Goal: Task Accomplishment & Management: Complete application form

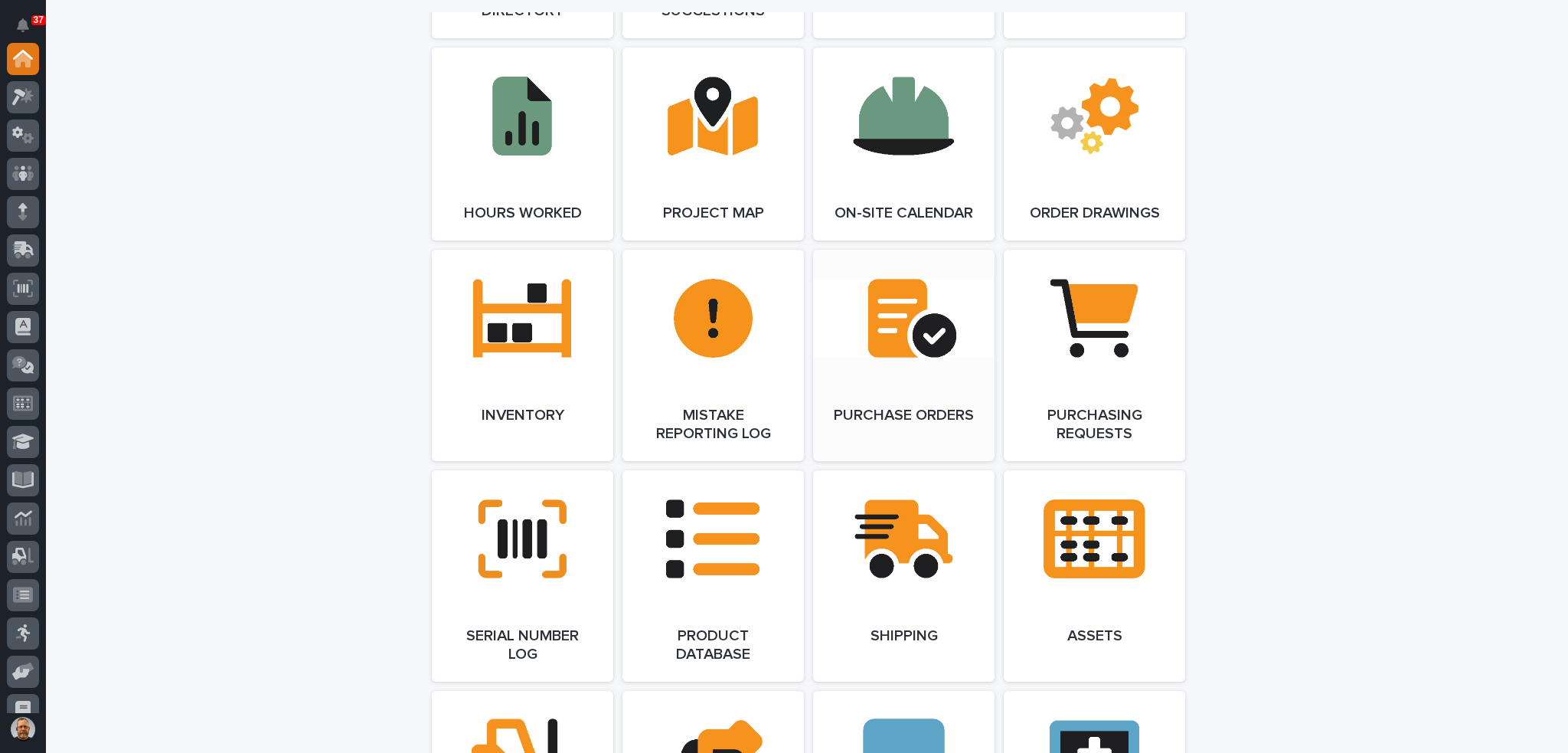
scroll to position [1531, 0]
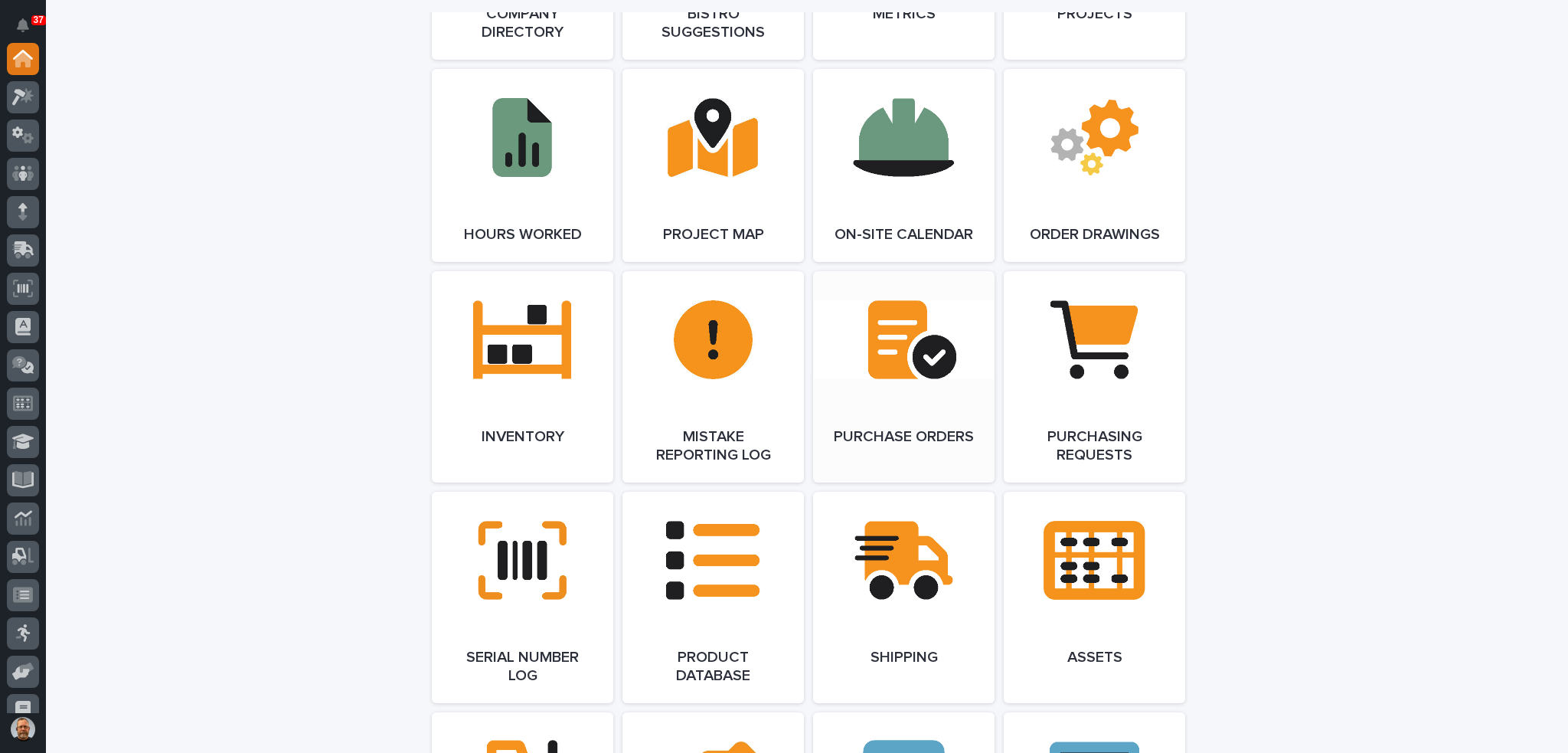
click at [897, 340] on link "Open Link" at bounding box center [904, 377] width 182 height 211
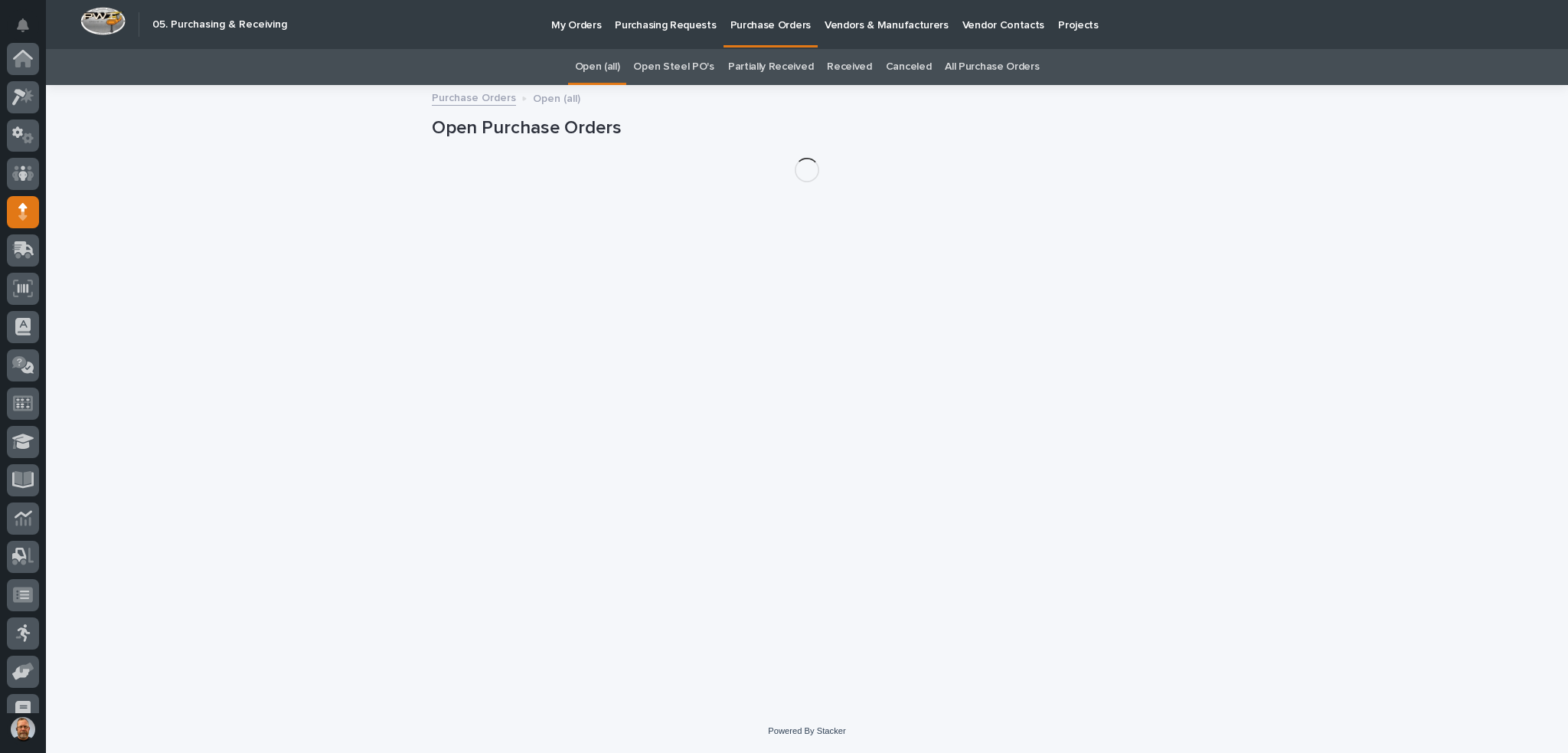
scroll to position [134, 0]
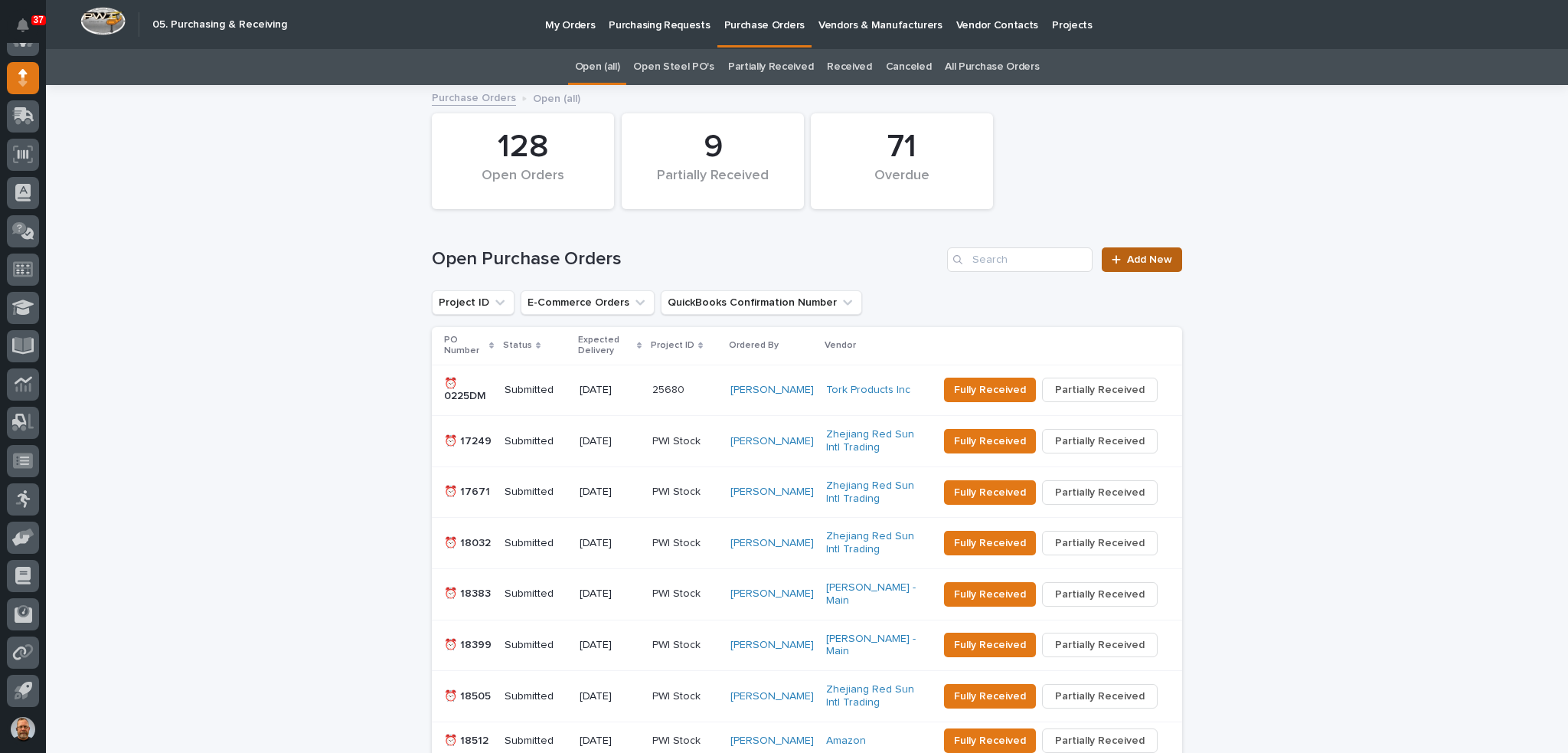
click at [1151, 257] on span "Add New" at bounding box center [1150, 259] width 45 height 11
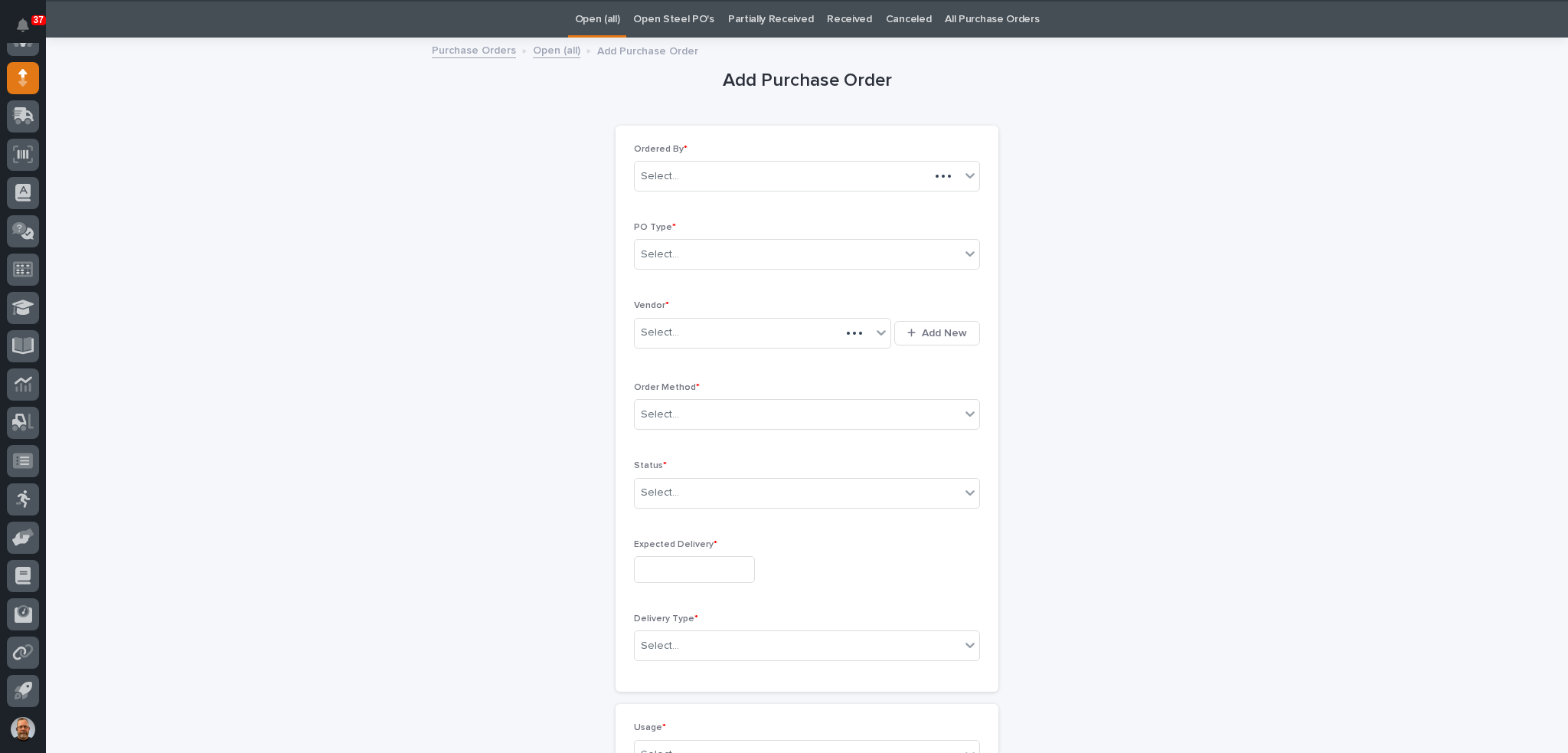
scroll to position [49, 0]
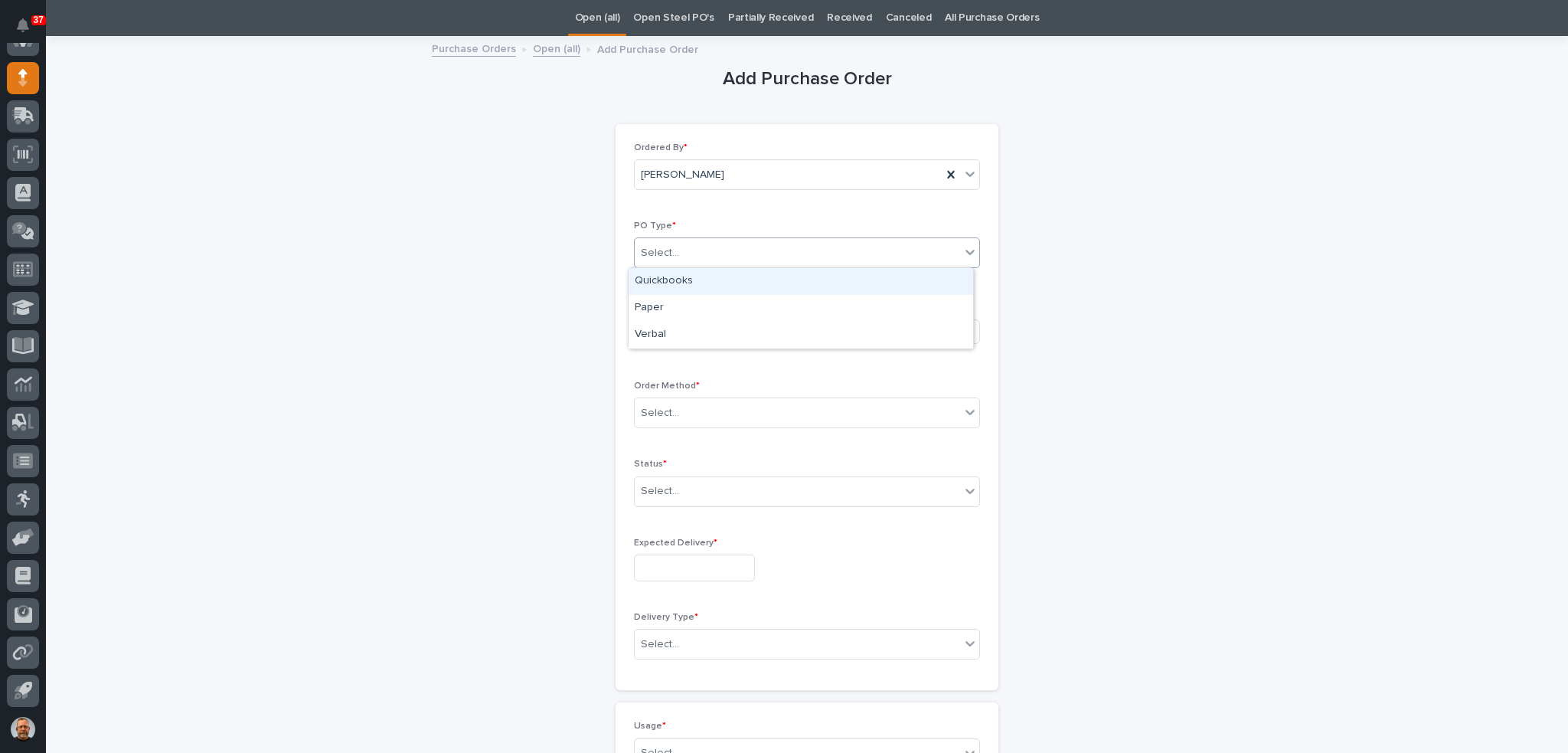
click at [963, 252] on icon at bounding box center [970, 252] width 15 height 15
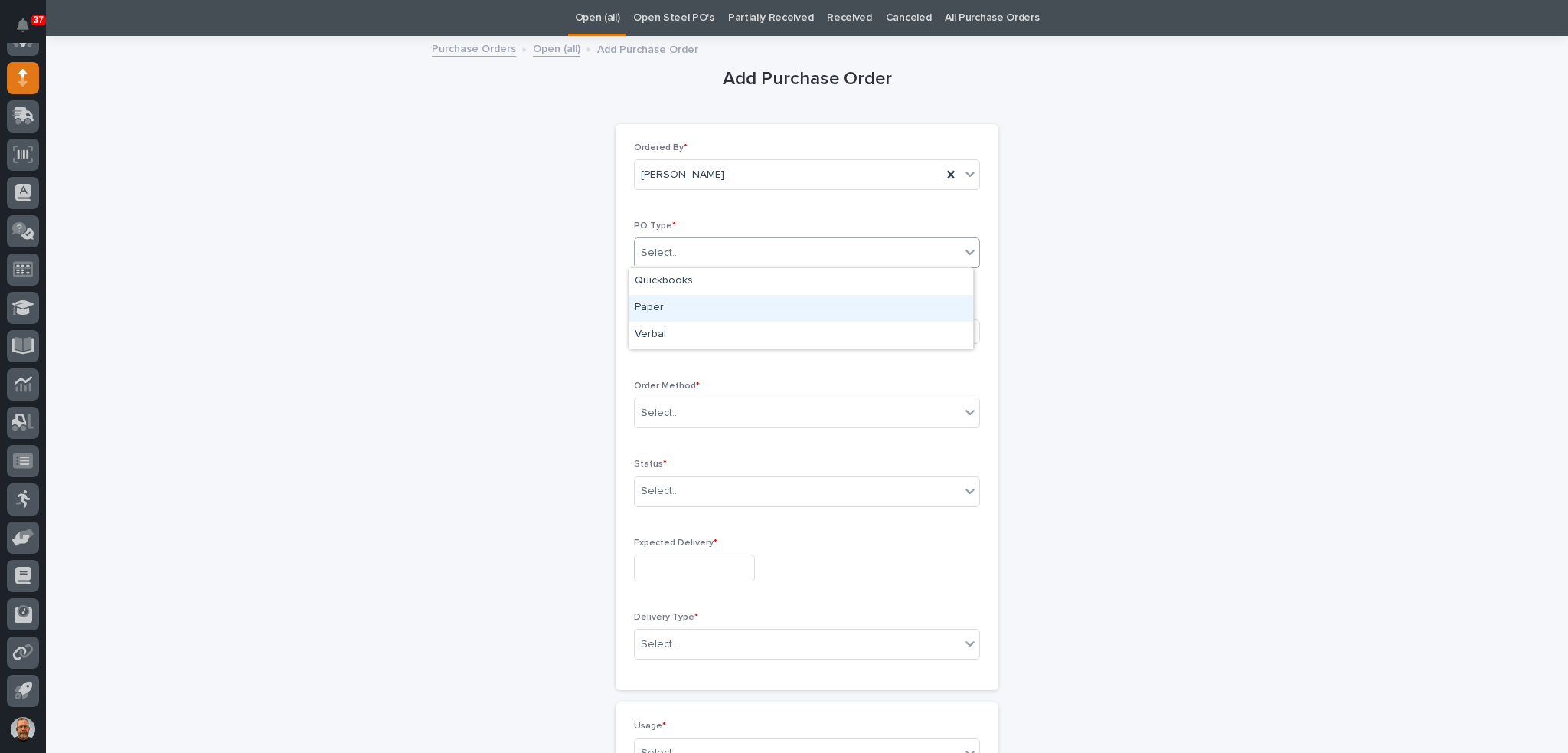
click at [878, 311] on div "Paper" at bounding box center [801, 309] width 344 height 27
click at [966, 411] on icon at bounding box center [970, 412] width 10 height 6
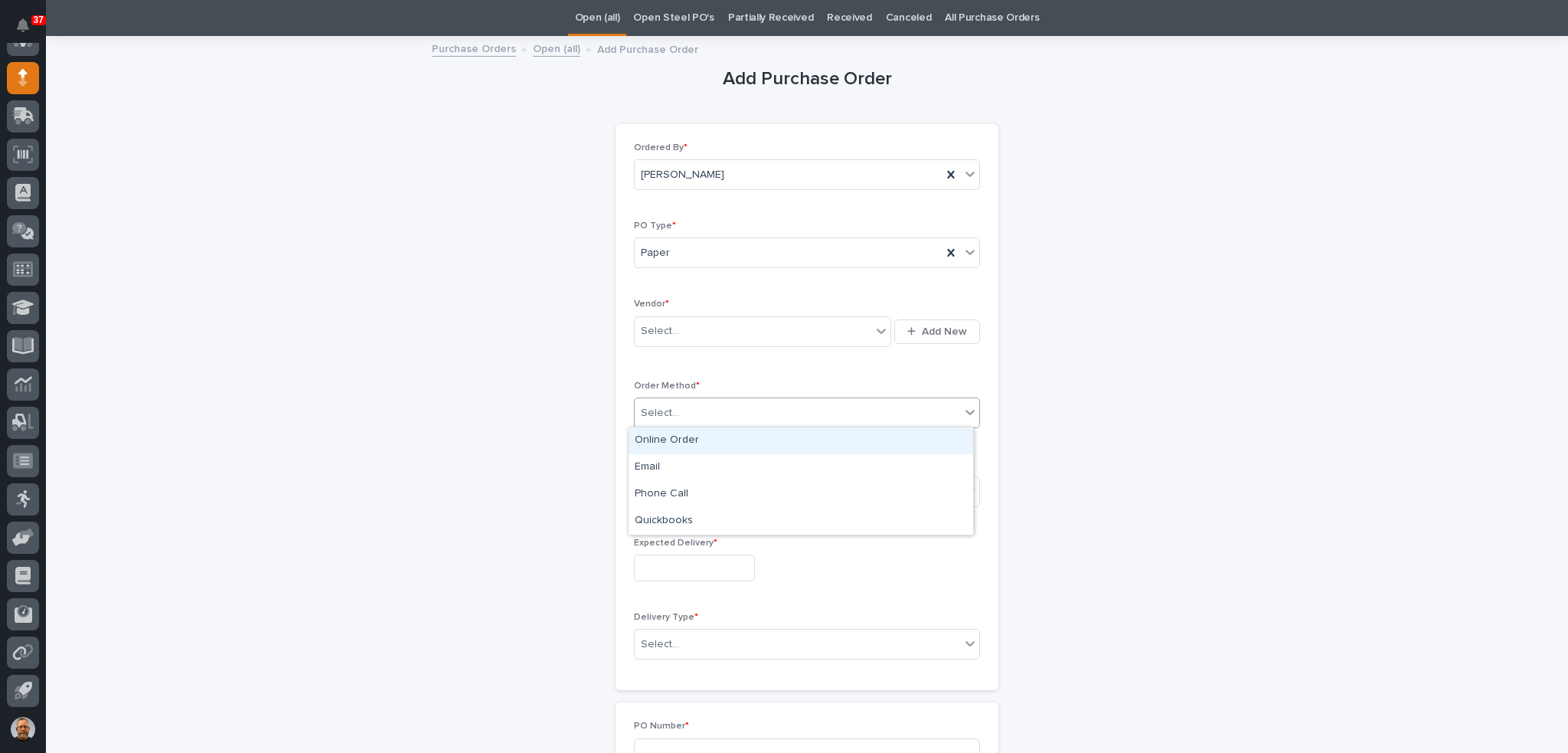
drag, startPoint x: 895, startPoint y: 441, endPoint x: 905, endPoint y: 448, distance: 12.2
click at [896, 442] on div "Online Order" at bounding box center [801, 440] width 344 height 27
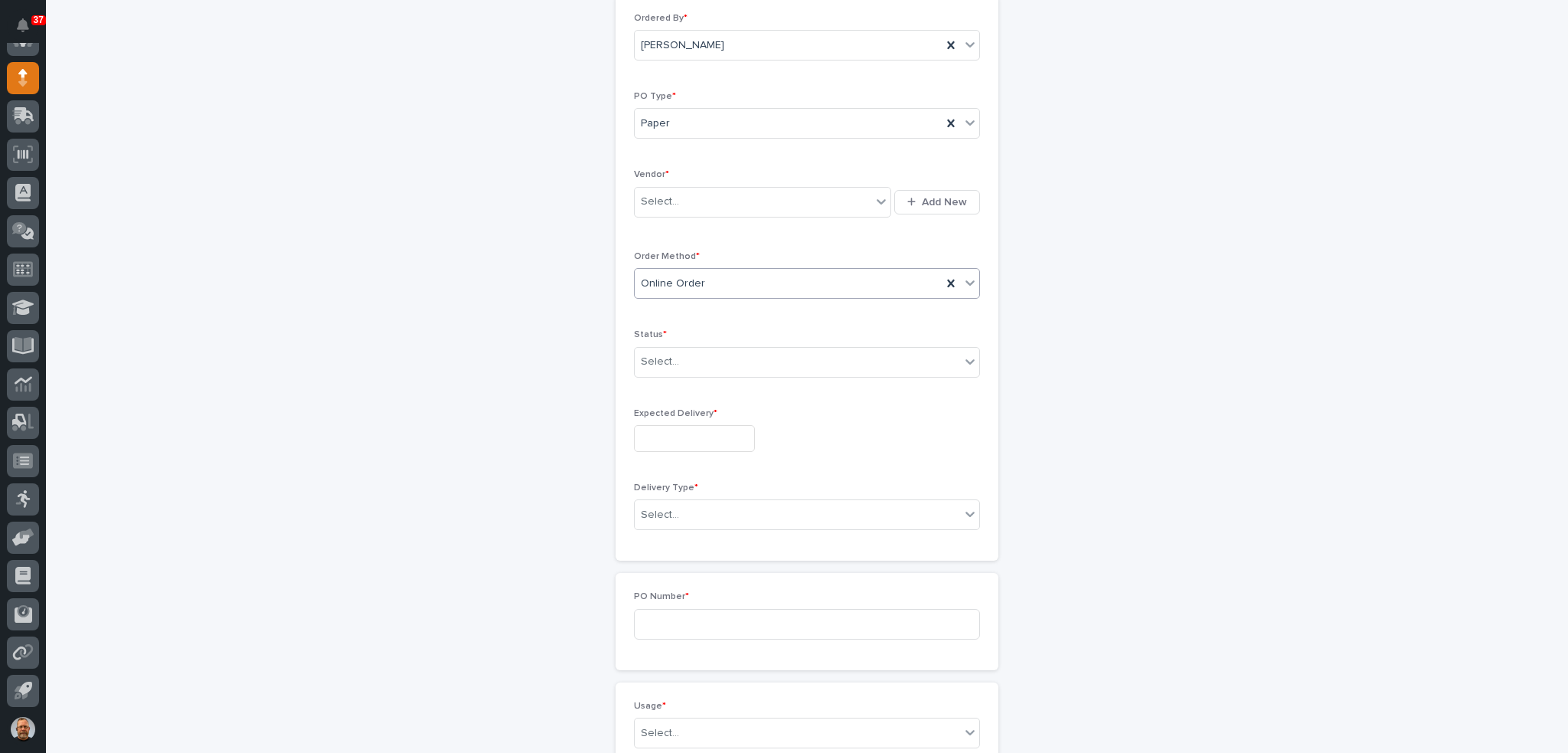
scroll to position [202, 0]
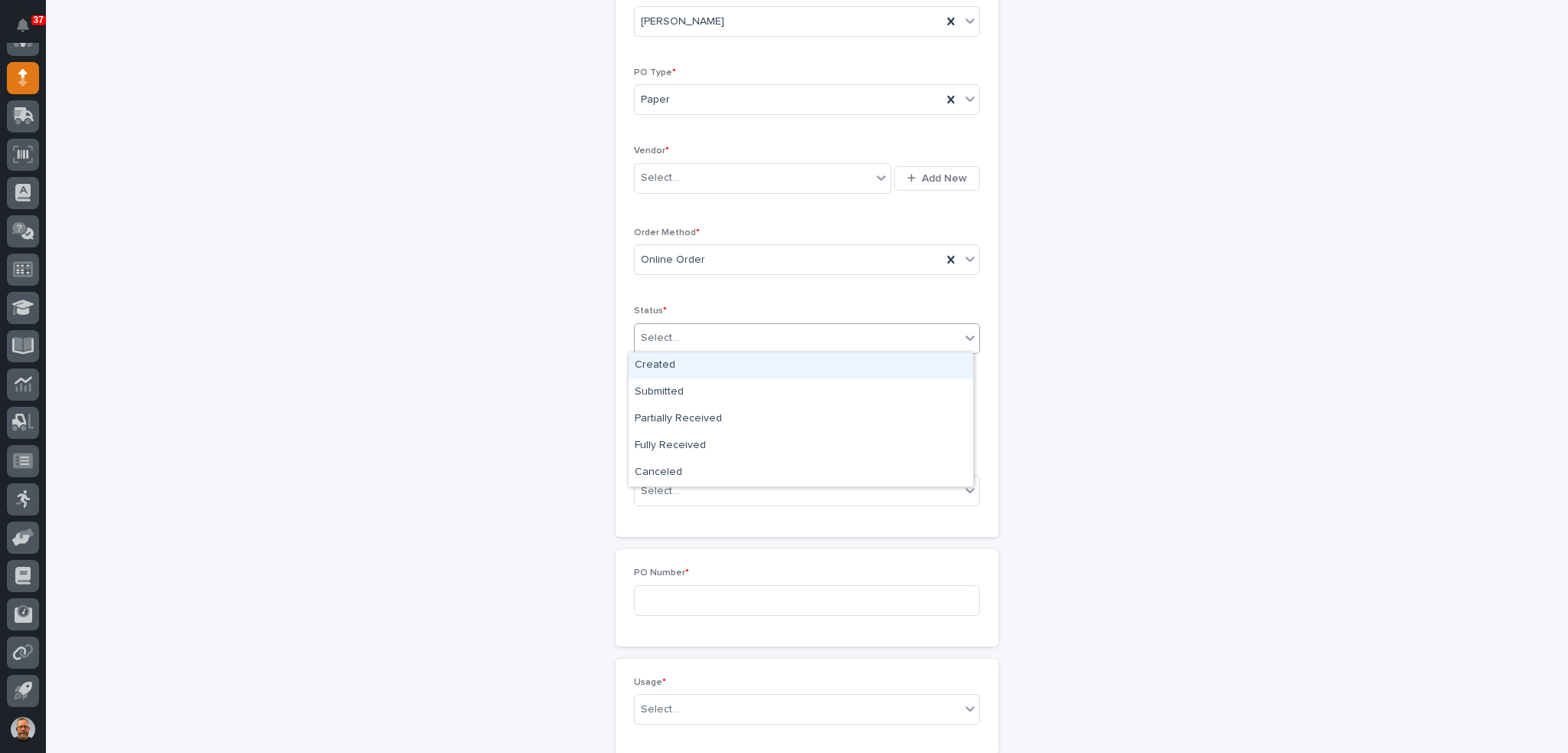
click at [966, 337] on icon at bounding box center [970, 338] width 10 height 6
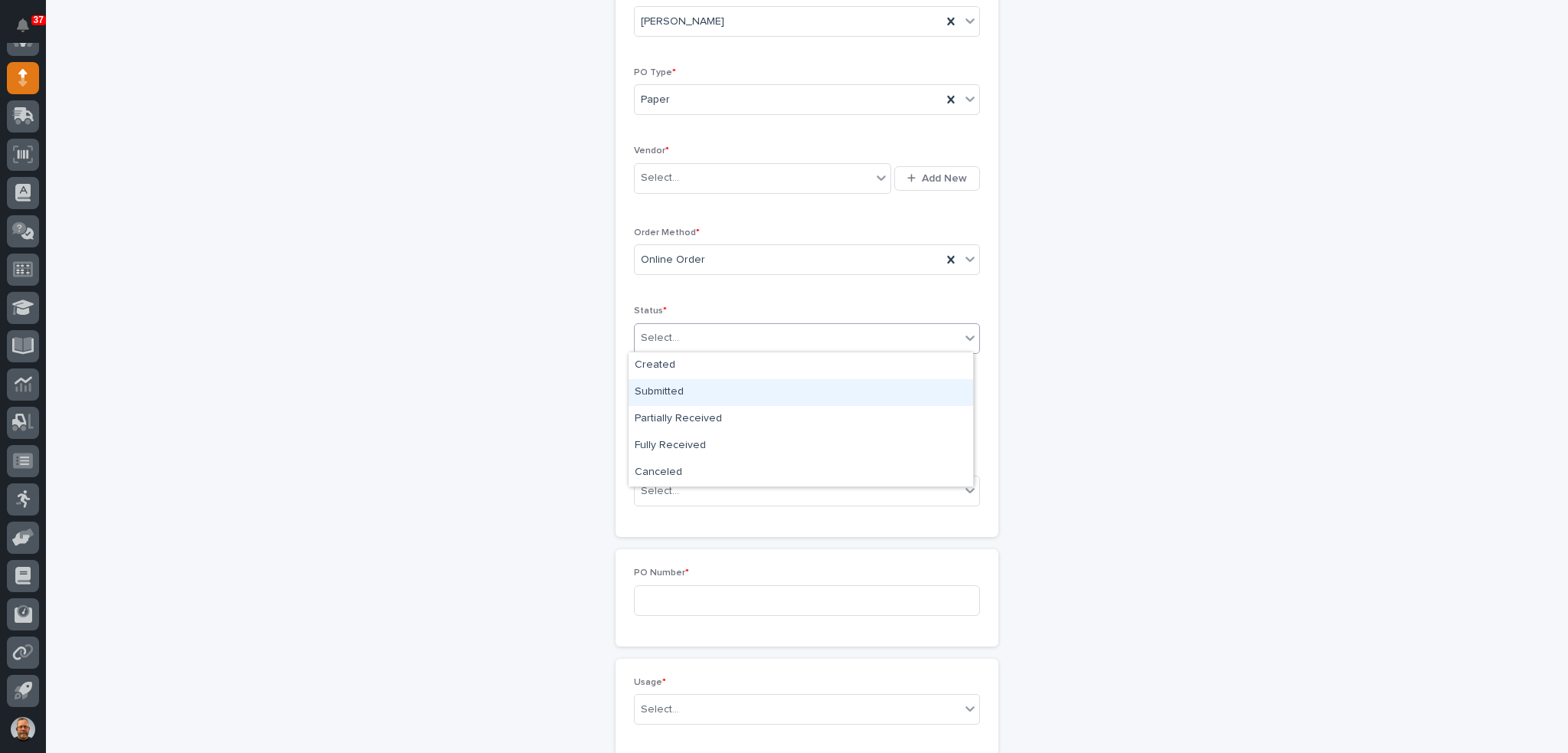
click at [878, 388] on div "Submitted" at bounding box center [801, 393] width 344 height 27
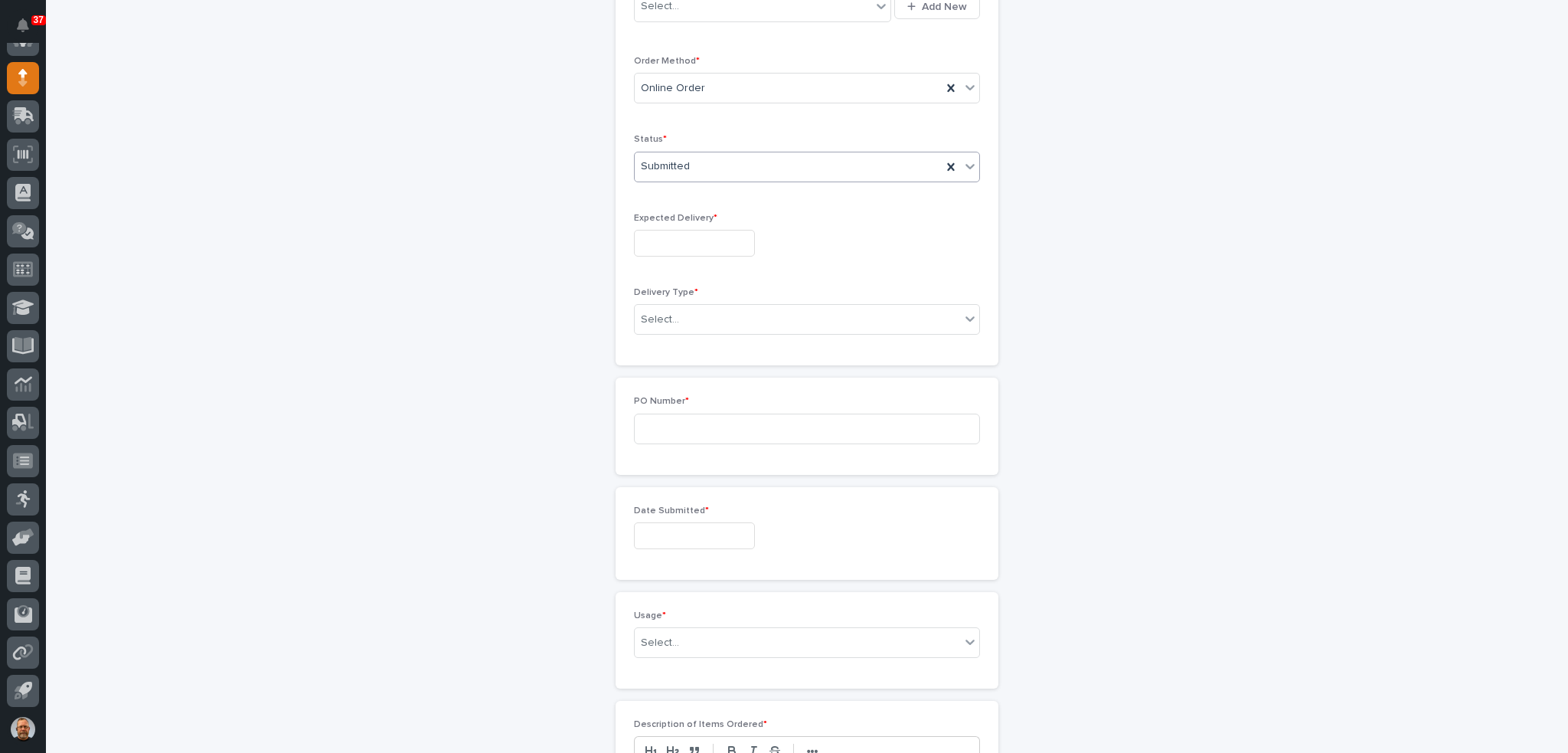
scroll to position [386, 0]
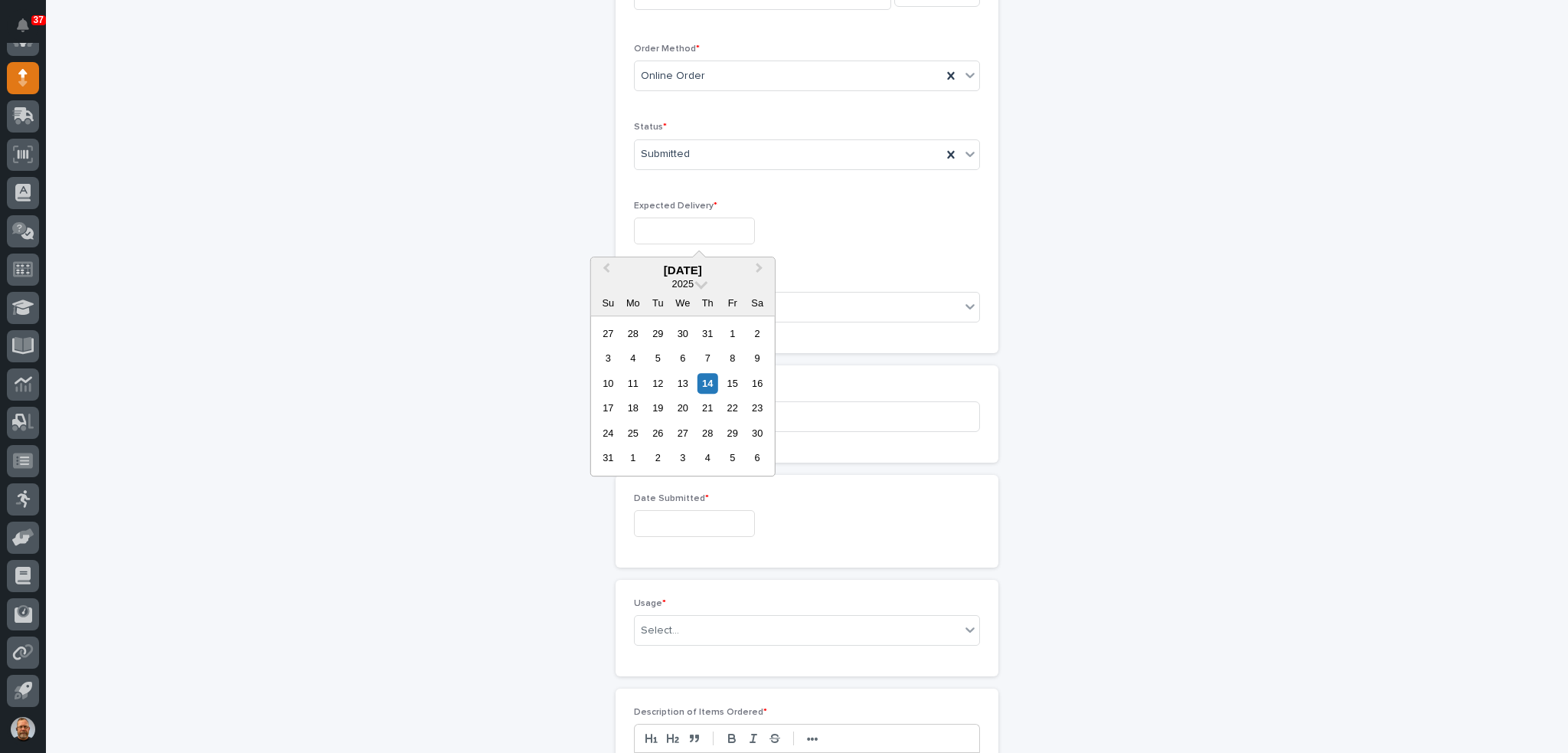
click at [738, 229] on input "text" at bounding box center [694, 231] width 121 height 27
drag, startPoint x: 729, startPoint y: 383, endPoint x: 747, endPoint y: 383, distance: 18.0
click at [732, 383] on div "15" at bounding box center [732, 383] width 21 height 21
type input "**********"
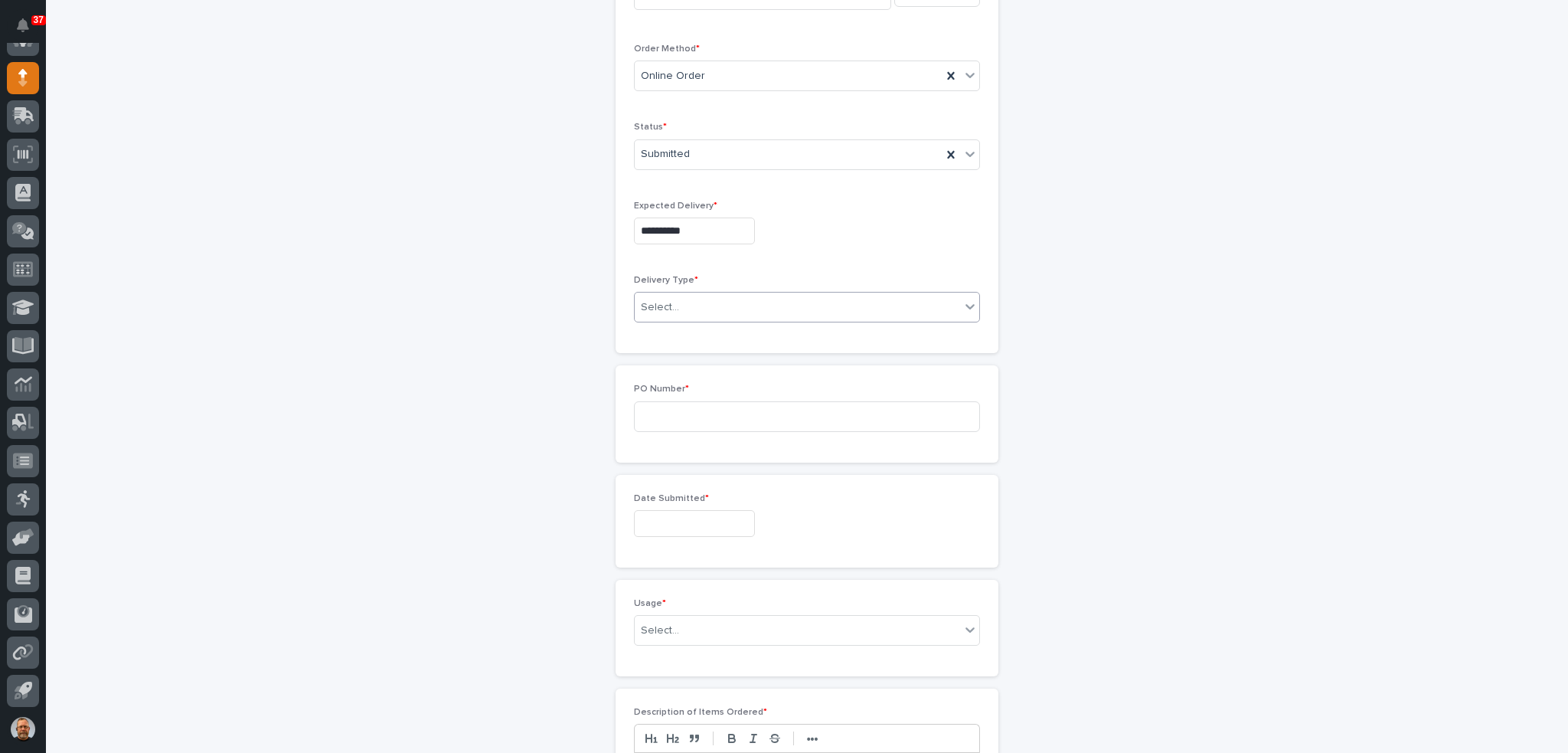
click at [968, 307] on icon at bounding box center [970, 305] width 15 height 15
click at [910, 335] on div "Deliver to PWI" at bounding box center [801, 333] width 344 height 27
click at [955, 417] on input at bounding box center [807, 417] width 346 height 31
type input "2508141PK"
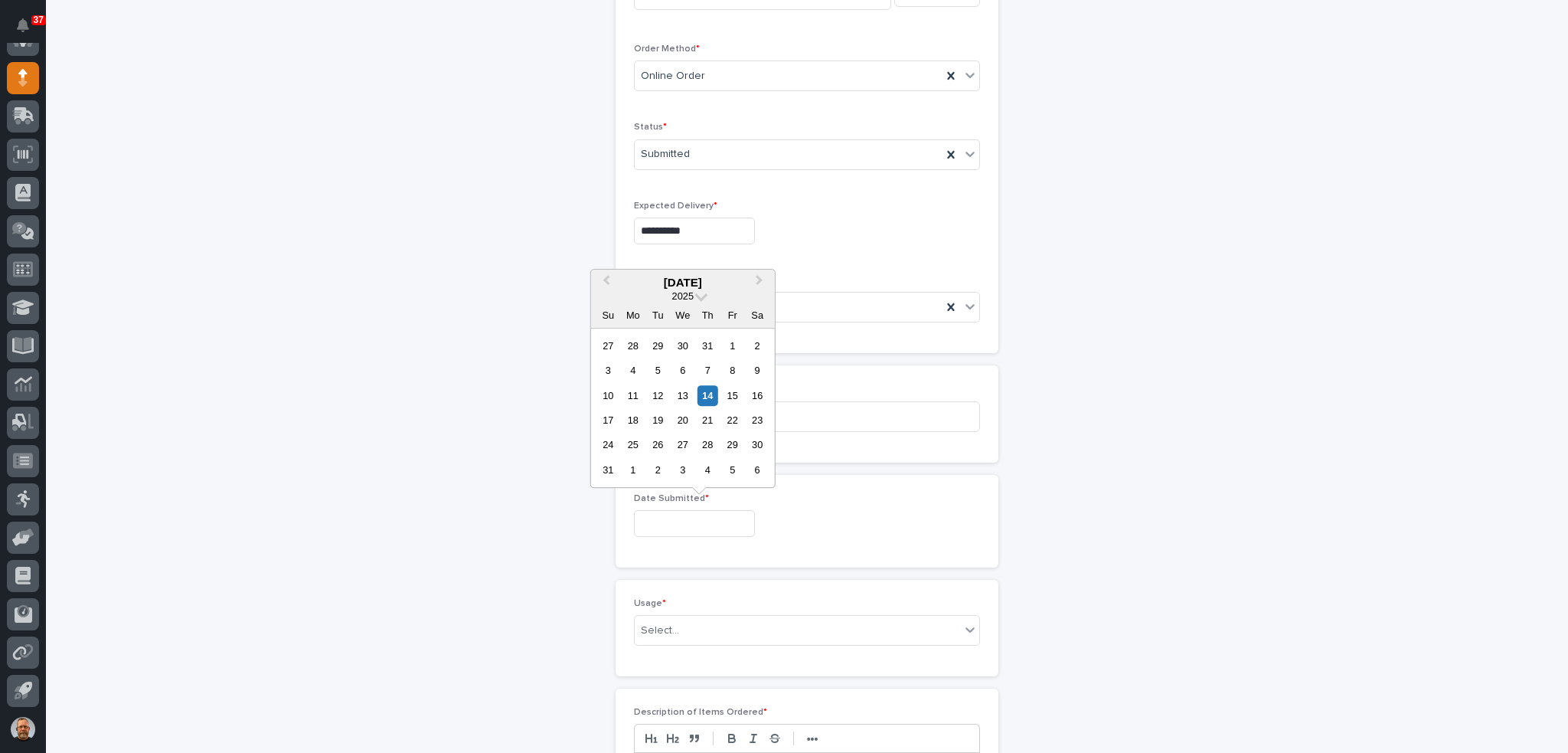
click at [741, 519] on input "text" at bounding box center [694, 524] width 121 height 27
click at [706, 397] on div "14" at bounding box center [708, 395] width 21 height 21
type input "**********"
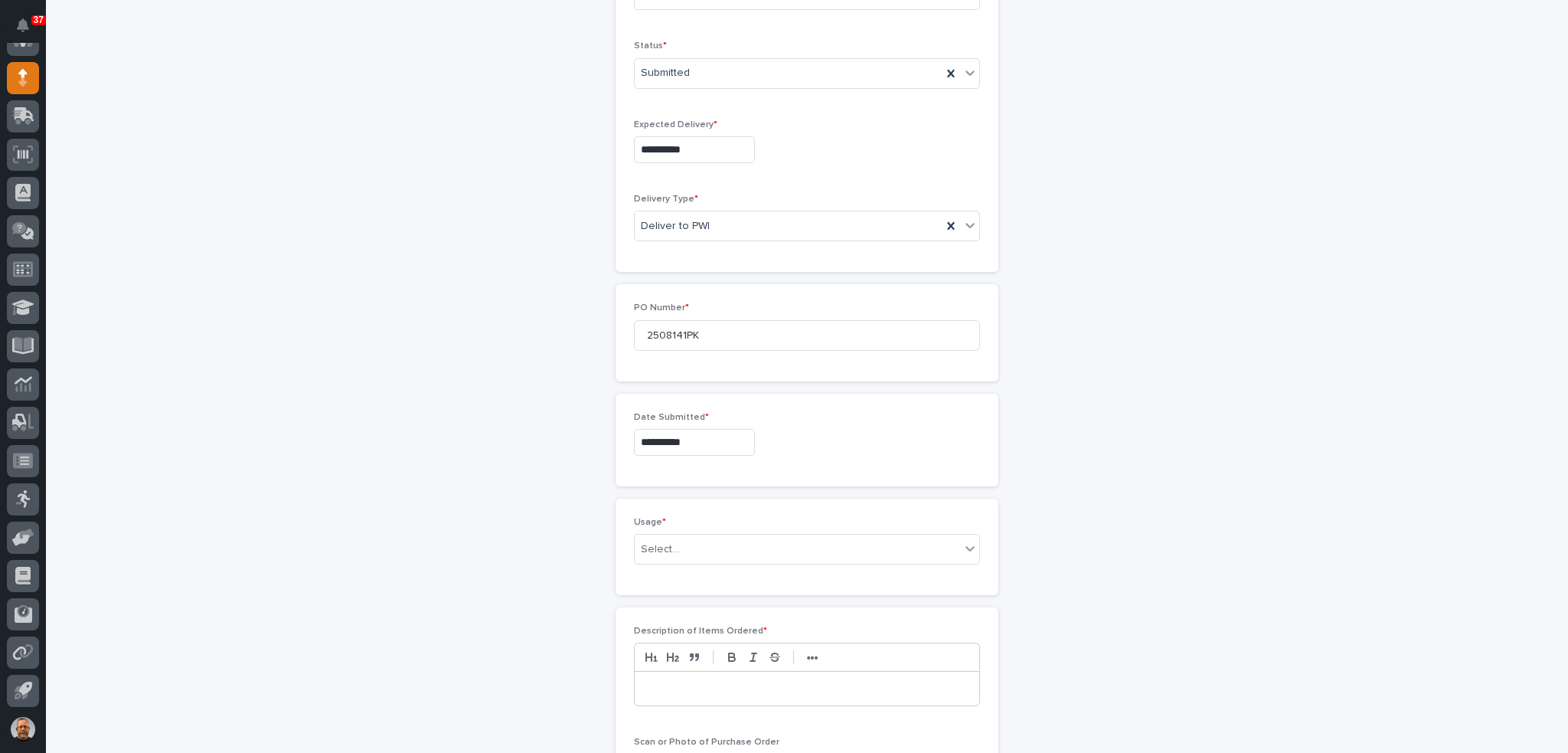
scroll to position [539, 0]
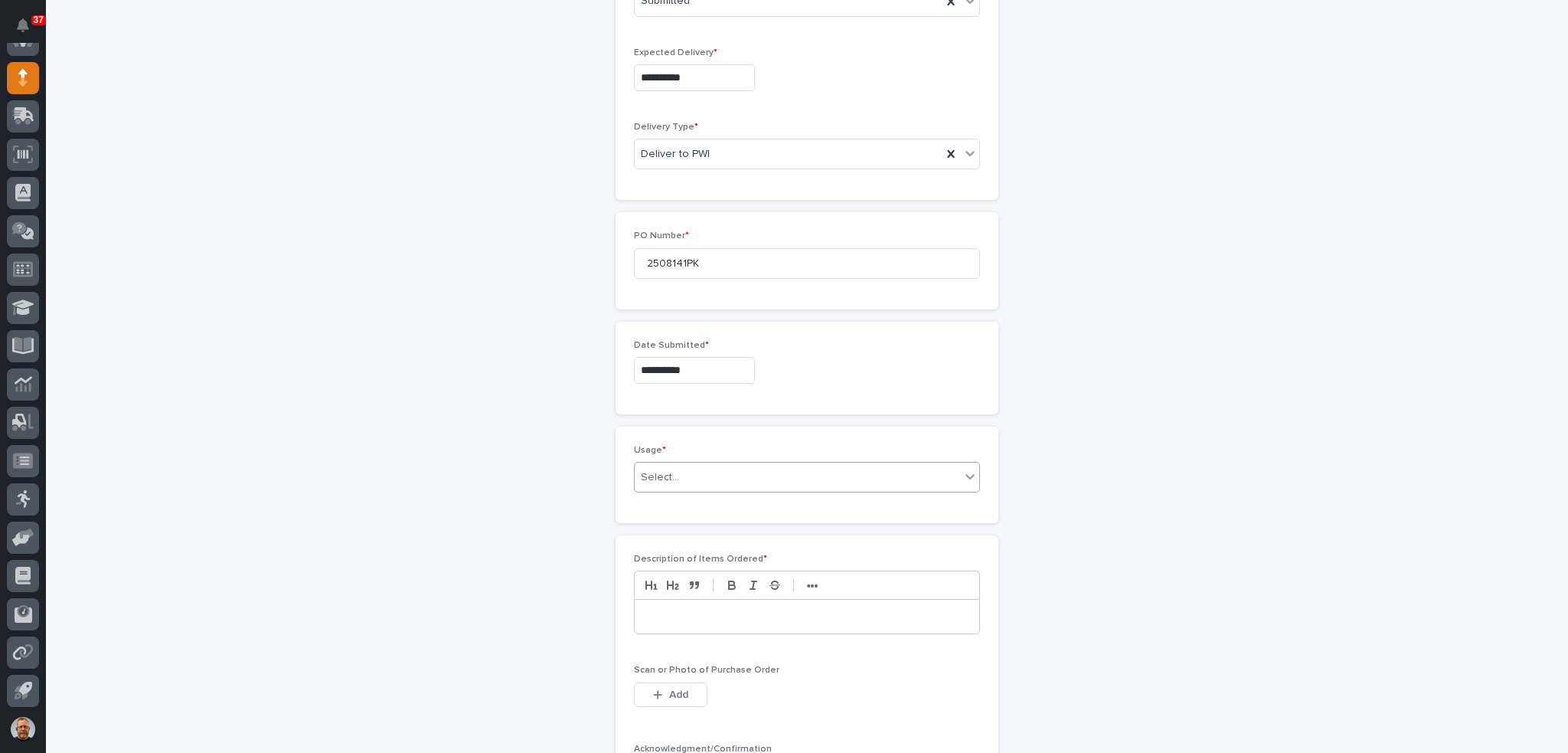
click at [752, 480] on div "Select..." at bounding box center [797, 478] width 325 height 25
click at [692, 501] on div "PWI Project" at bounding box center [801, 504] width 344 height 27
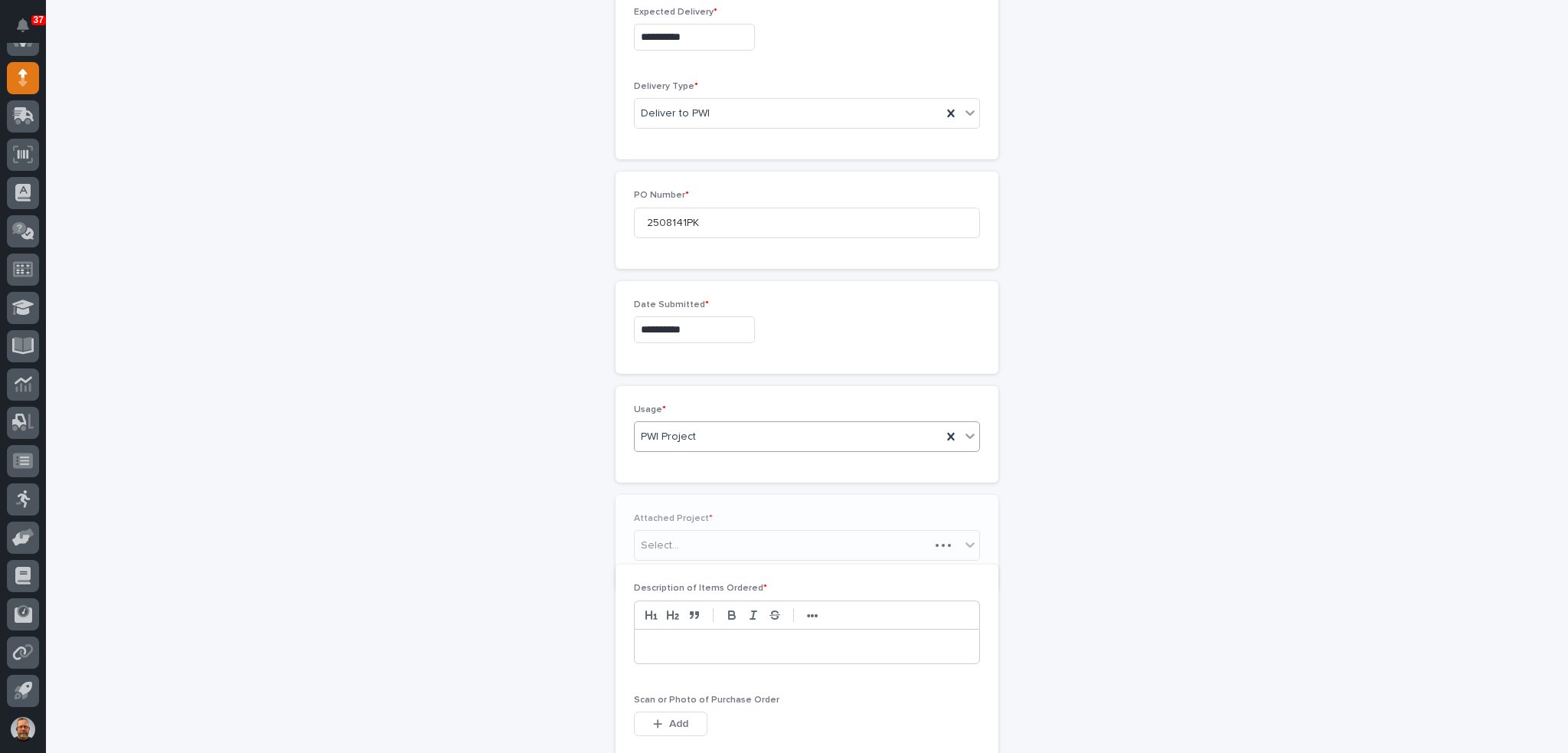
scroll to position [594, 0]
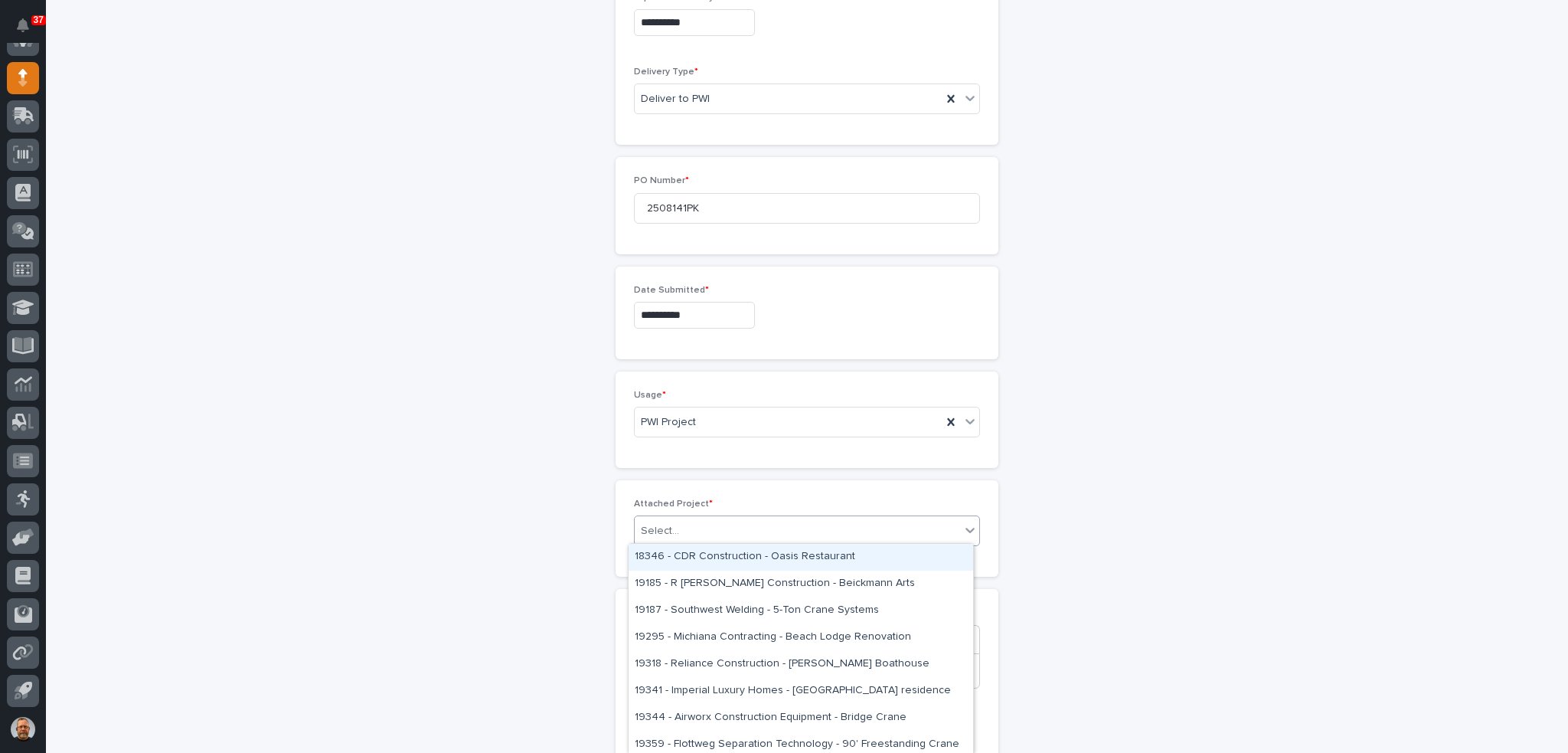
click at [963, 529] on icon at bounding box center [970, 529] width 15 height 15
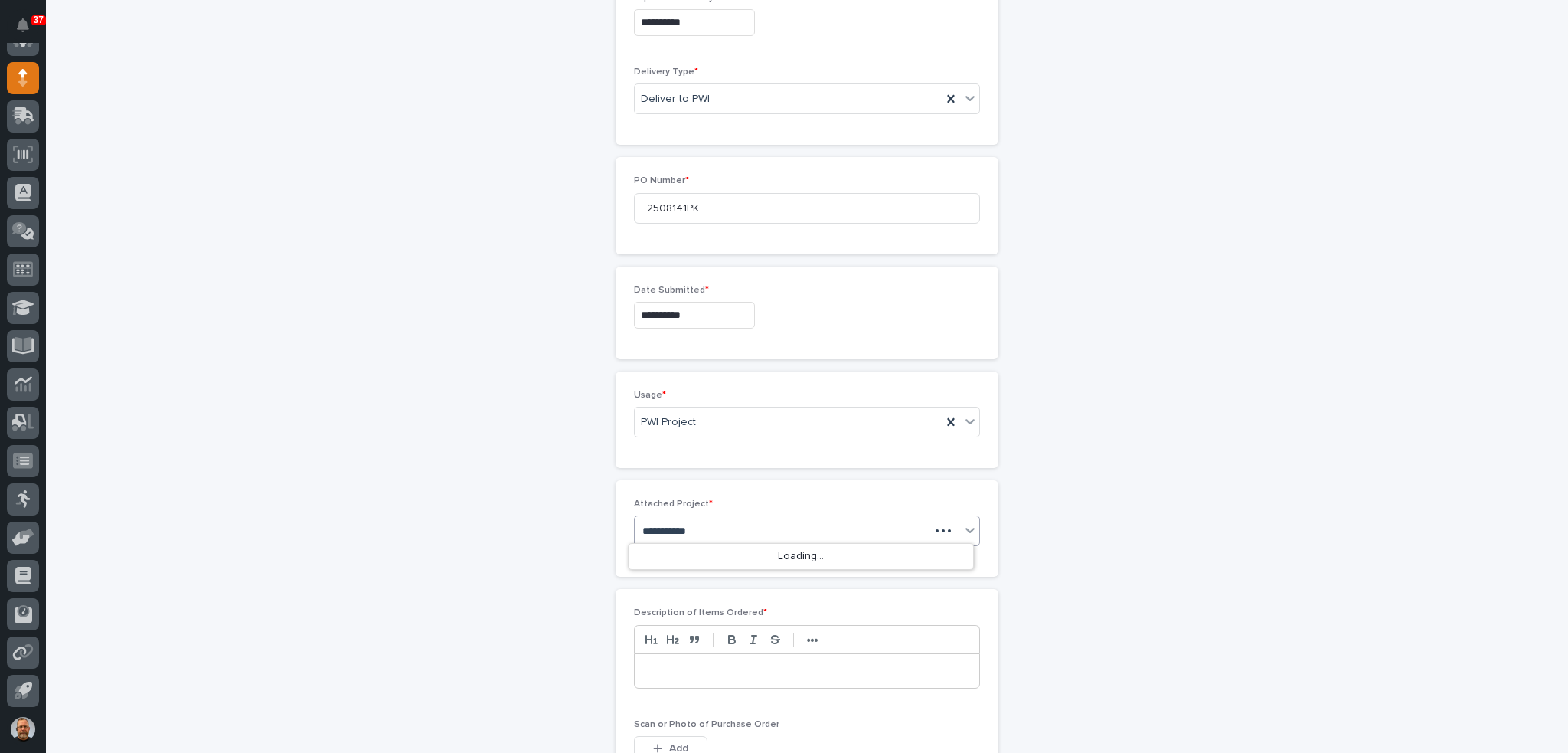
type input "**********"
drag, startPoint x: 707, startPoint y: 521, endPoint x: 699, endPoint y: 526, distance: 9.4
click at [699, 526] on div "Select..." at bounding box center [797, 531] width 325 height 25
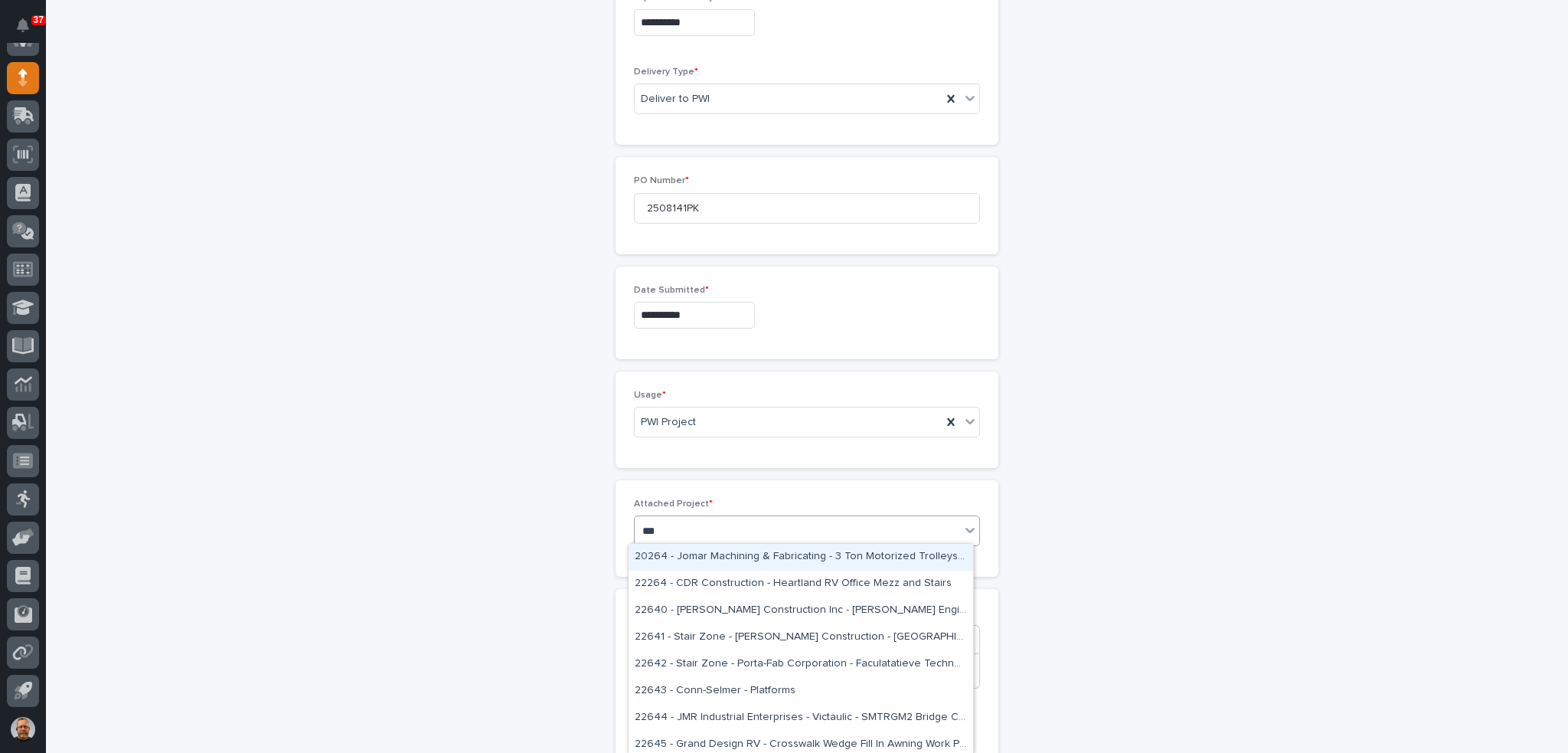
type input "****"
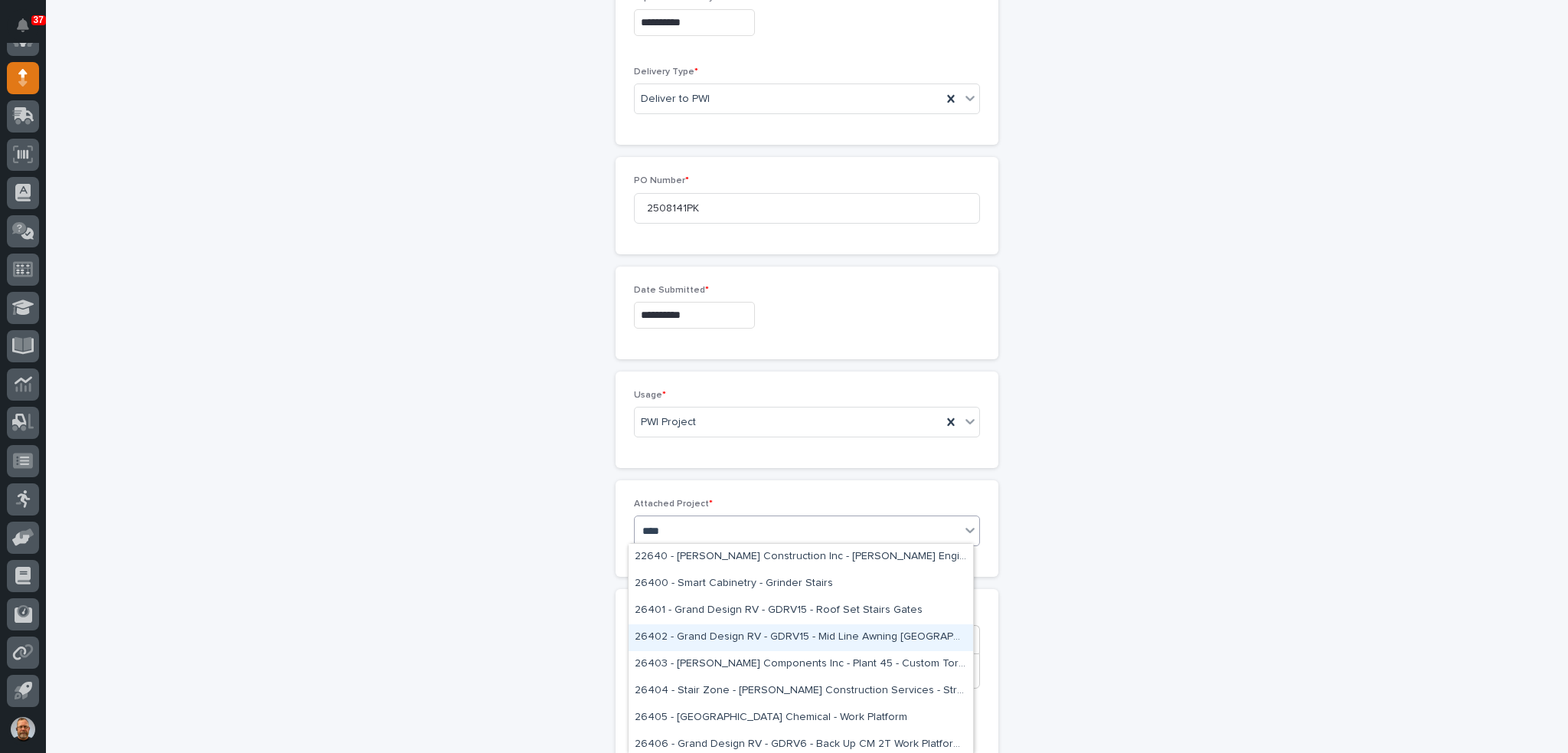
click at [717, 632] on div "26402 - Grand Design RV - GDRV15 - Mid Line Awning Ramp Gate" at bounding box center [801, 637] width 344 height 27
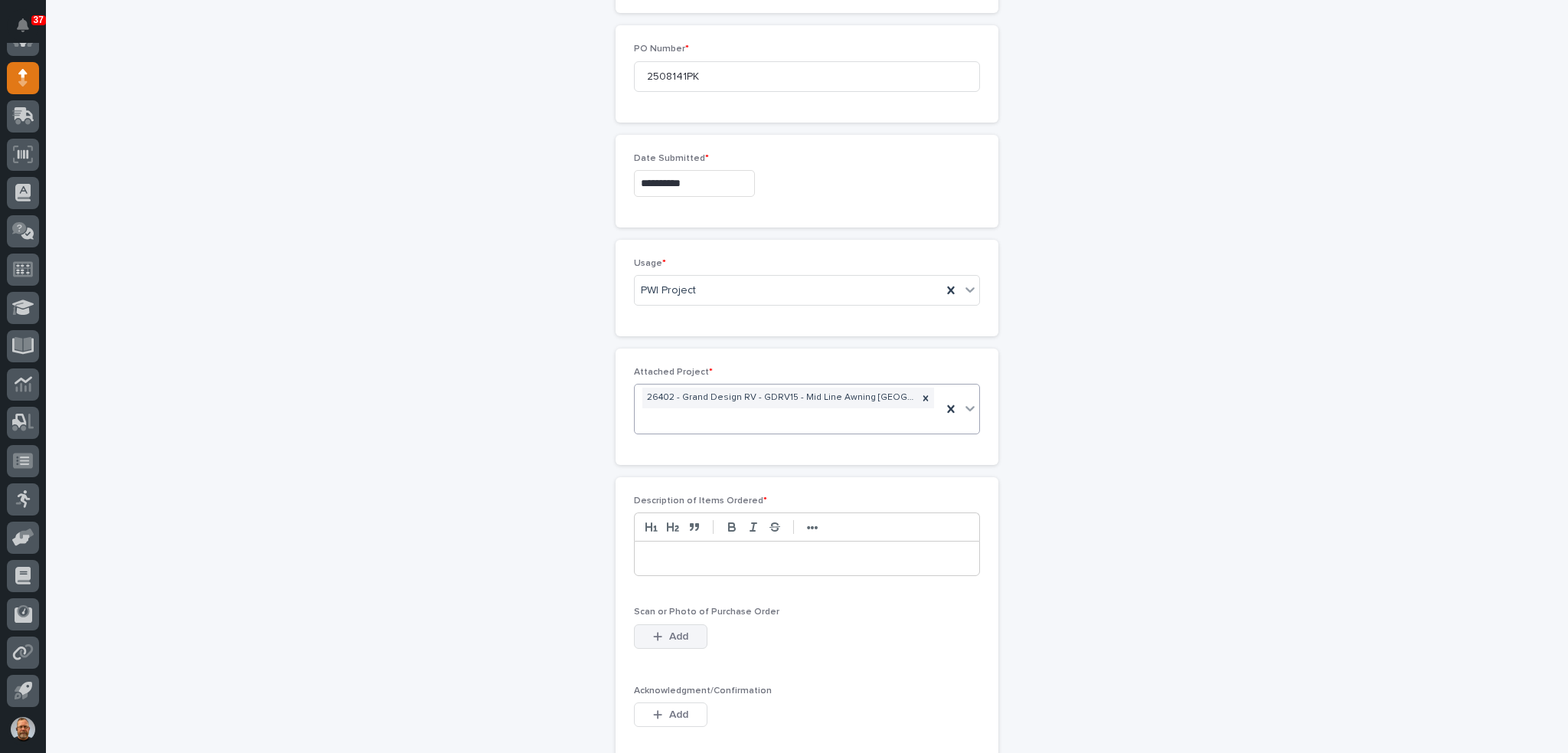
scroll to position [747, 0]
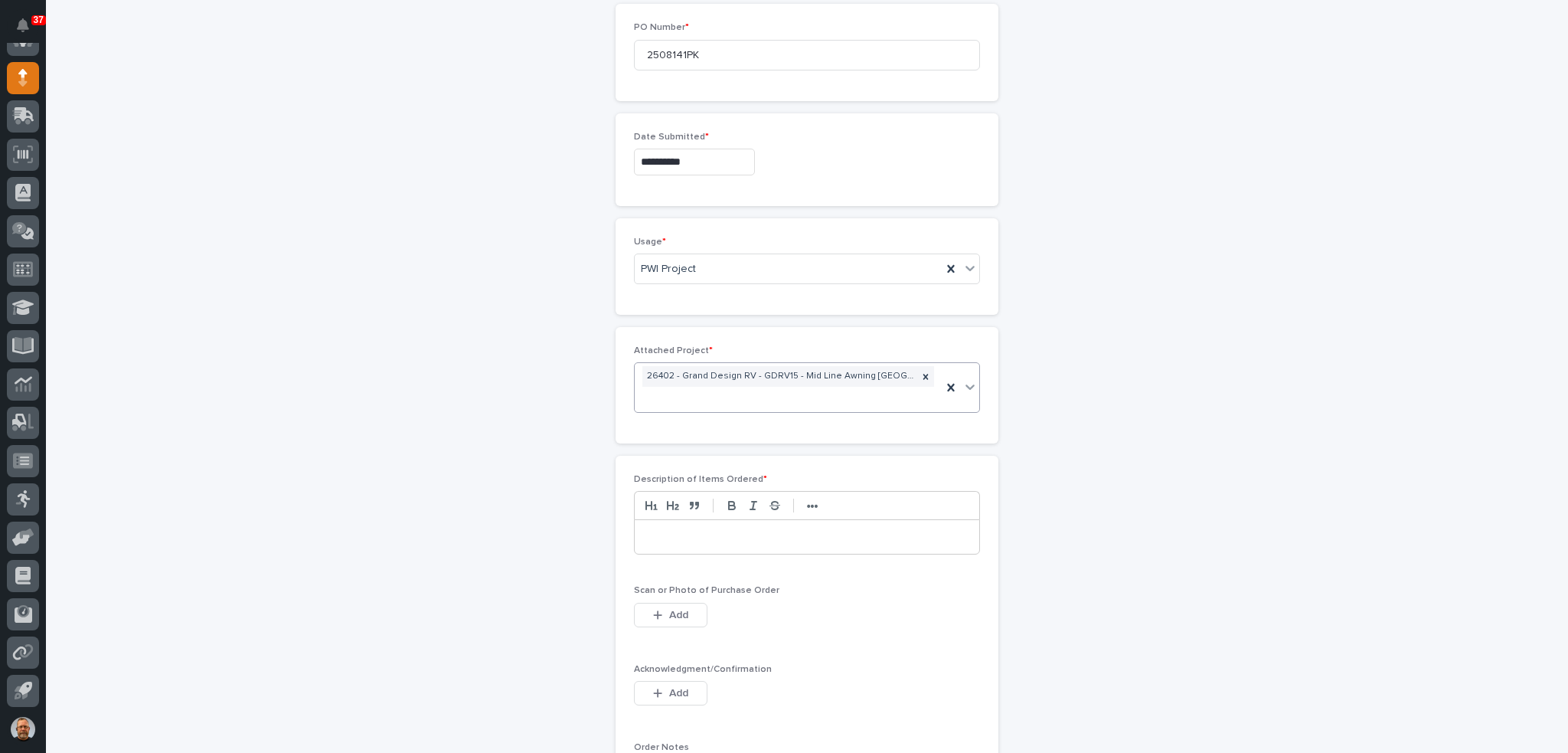
click at [671, 529] on p at bounding box center [806, 536] width 321 height 15
click at [663, 529] on p at bounding box center [806, 536] width 321 height 15
paste div
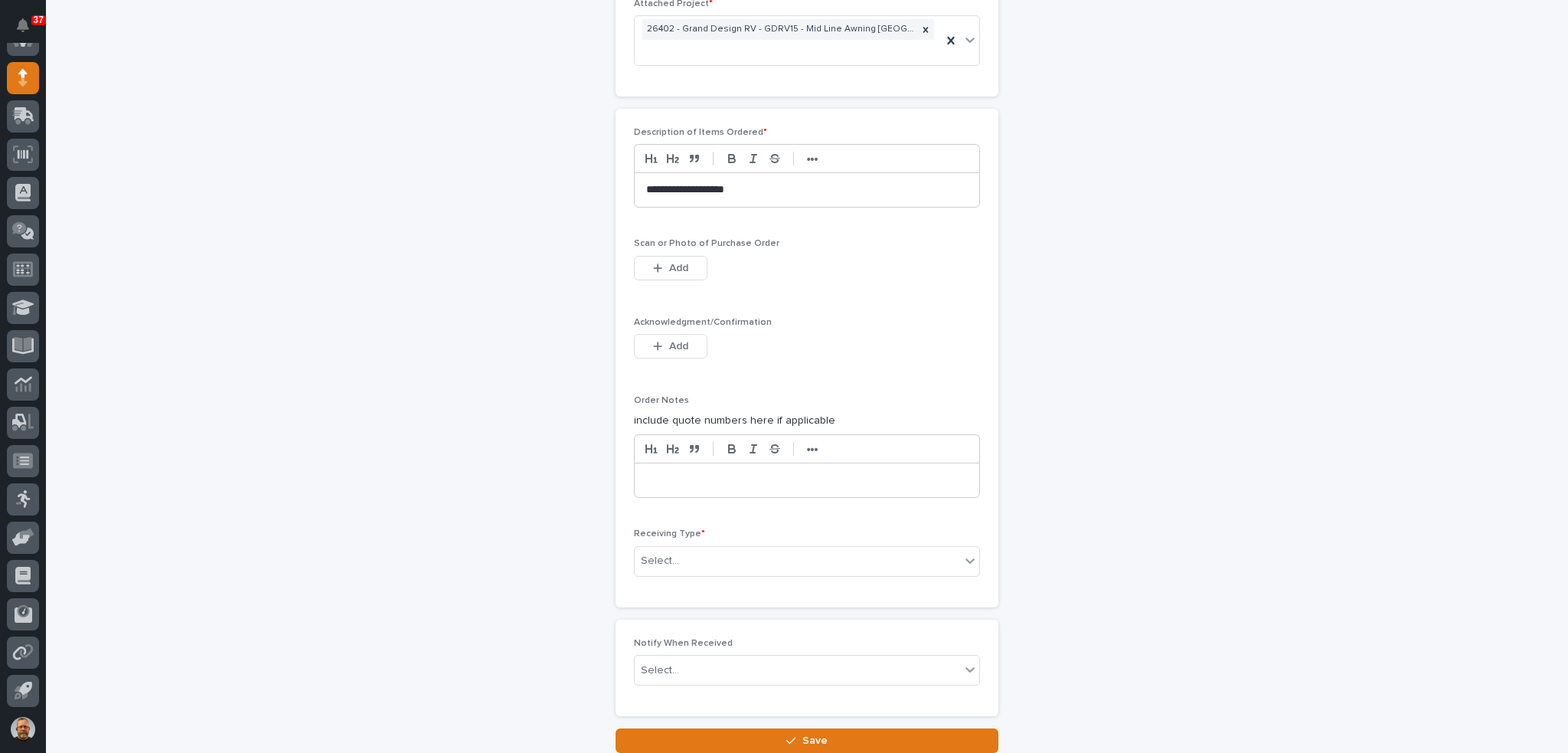
scroll to position [1130, 0]
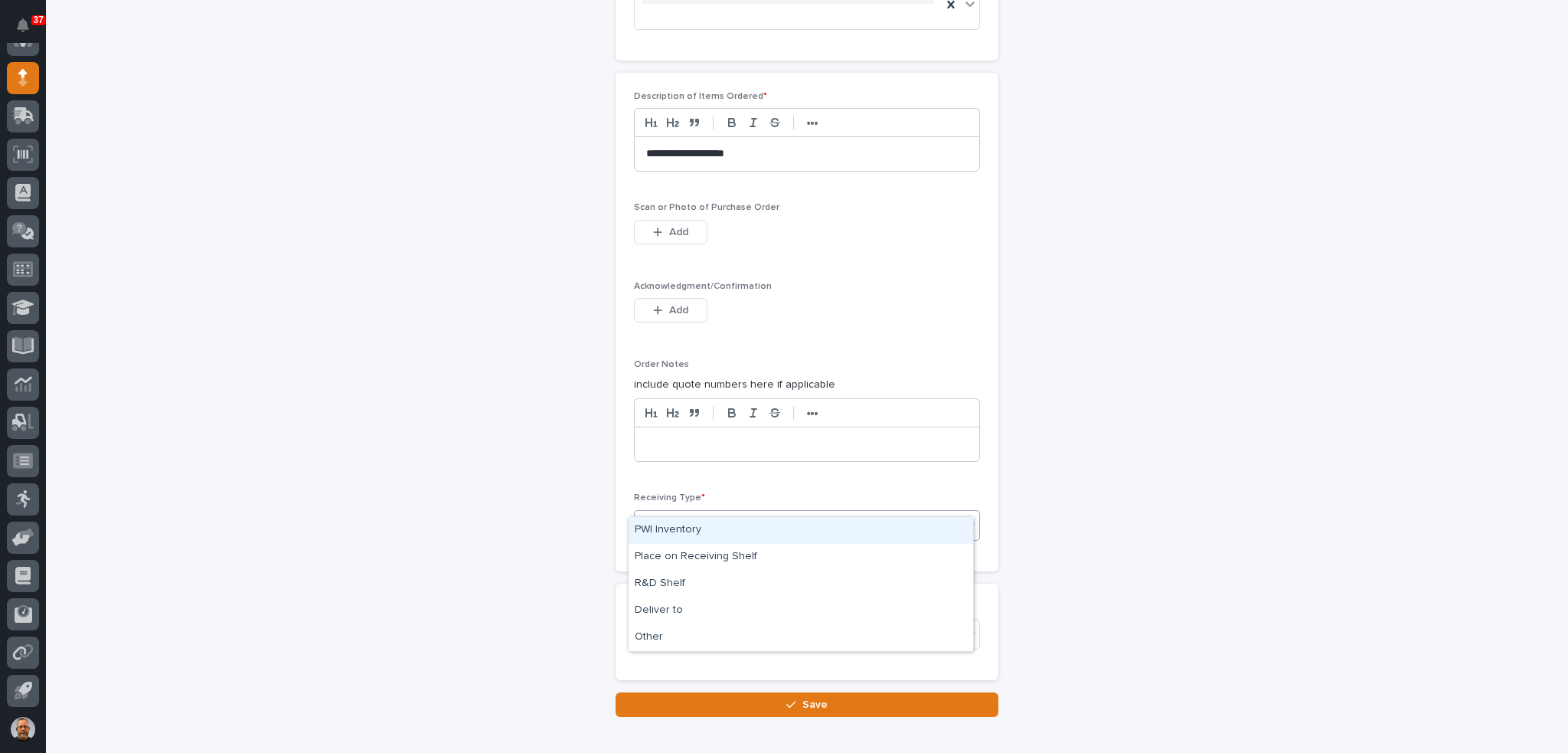
click at [694, 513] on div "Select..." at bounding box center [797, 525] width 325 height 25
click at [677, 607] on div "Deliver to" at bounding box center [801, 611] width 344 height 27
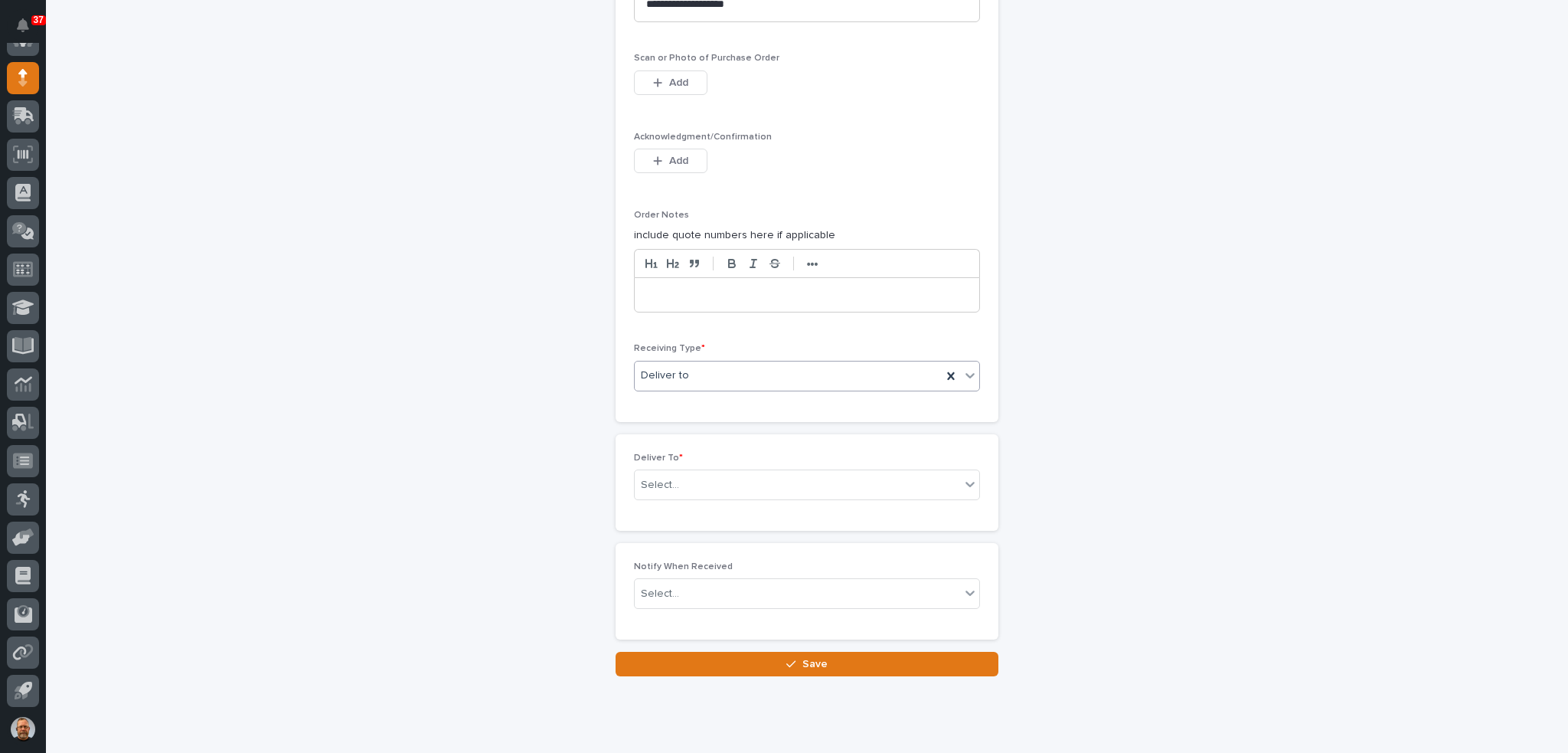
scroll to position [1283, 0]
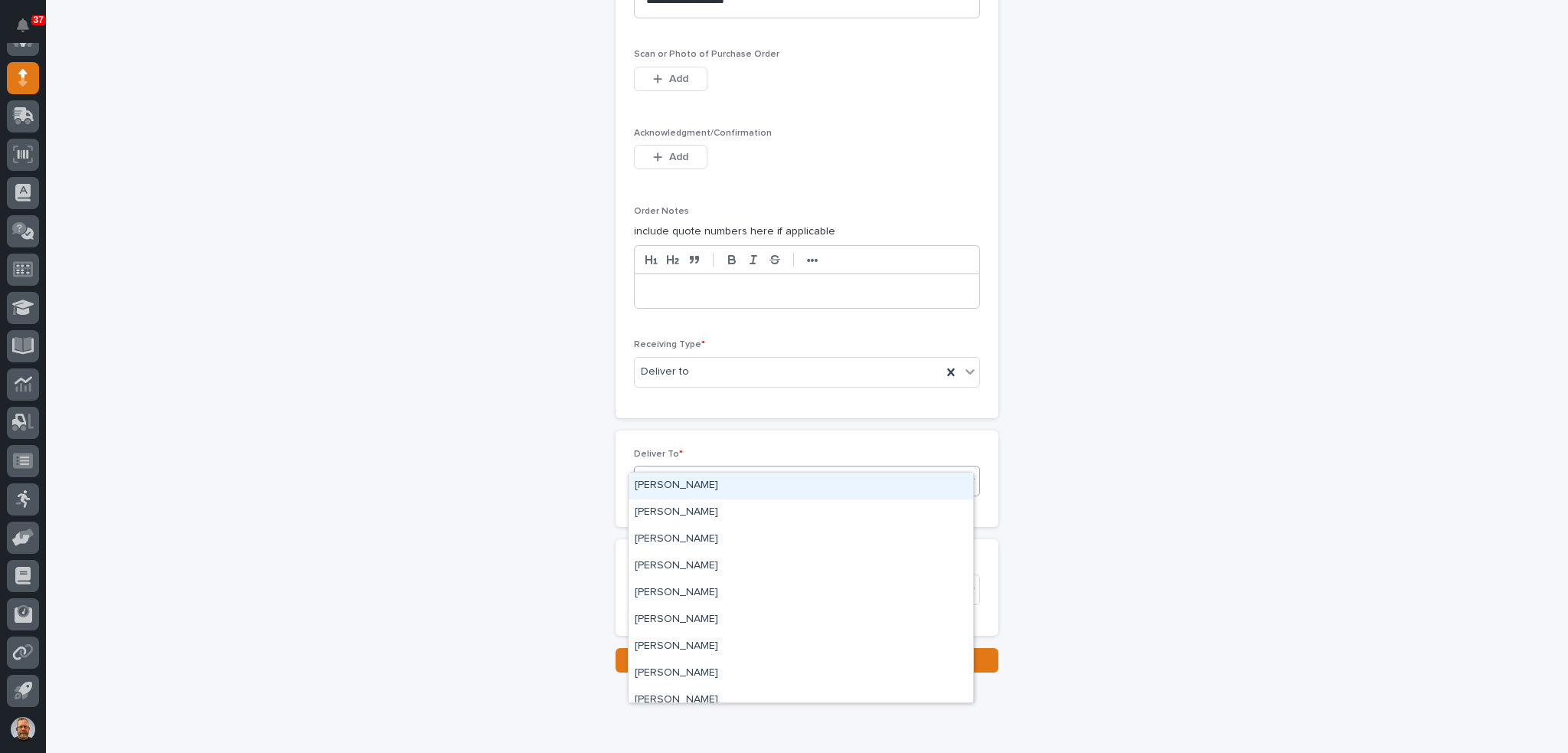
click at [965, 472] on icon at bounding box center [970, 479] width 15 height 15
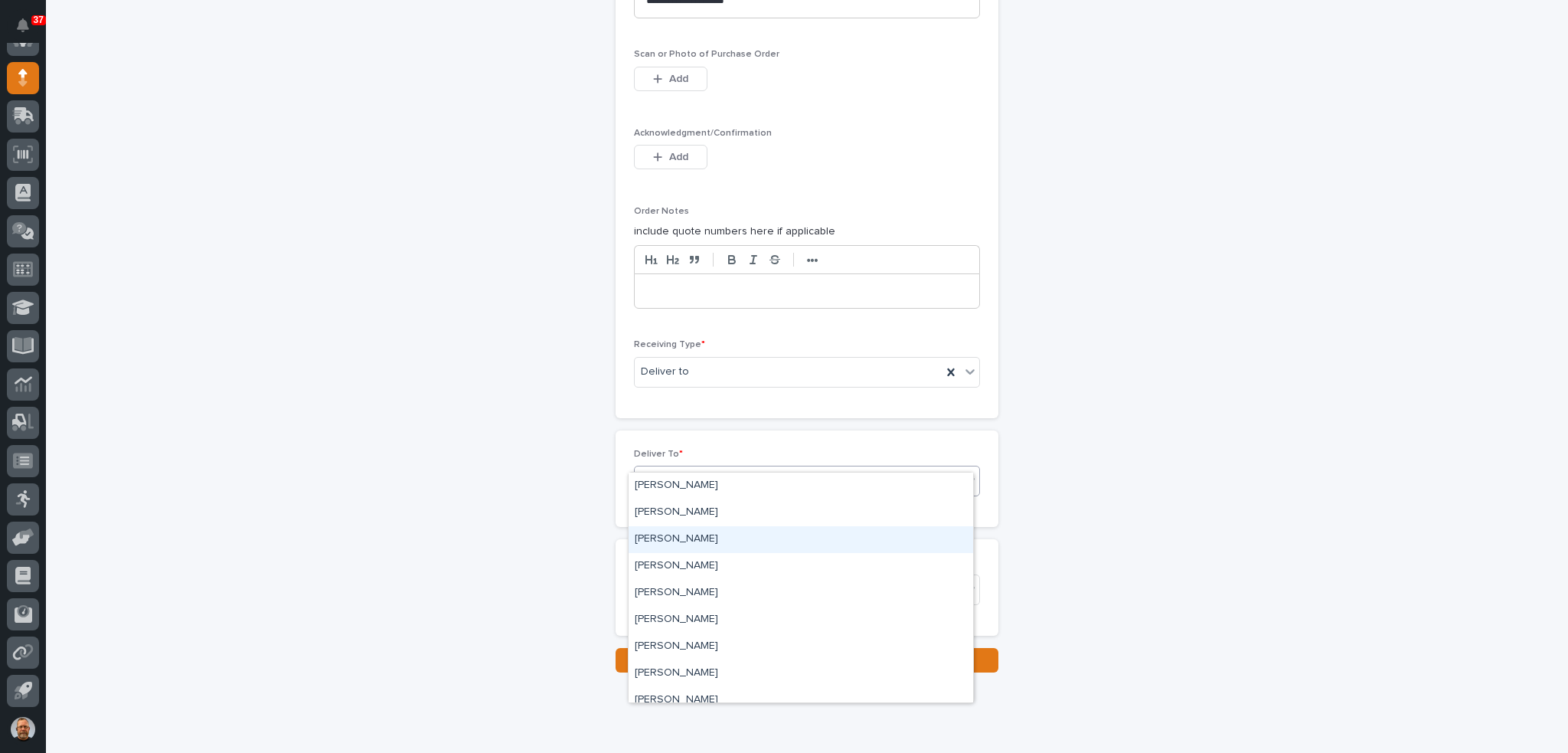
scroll to position [1149, 0]
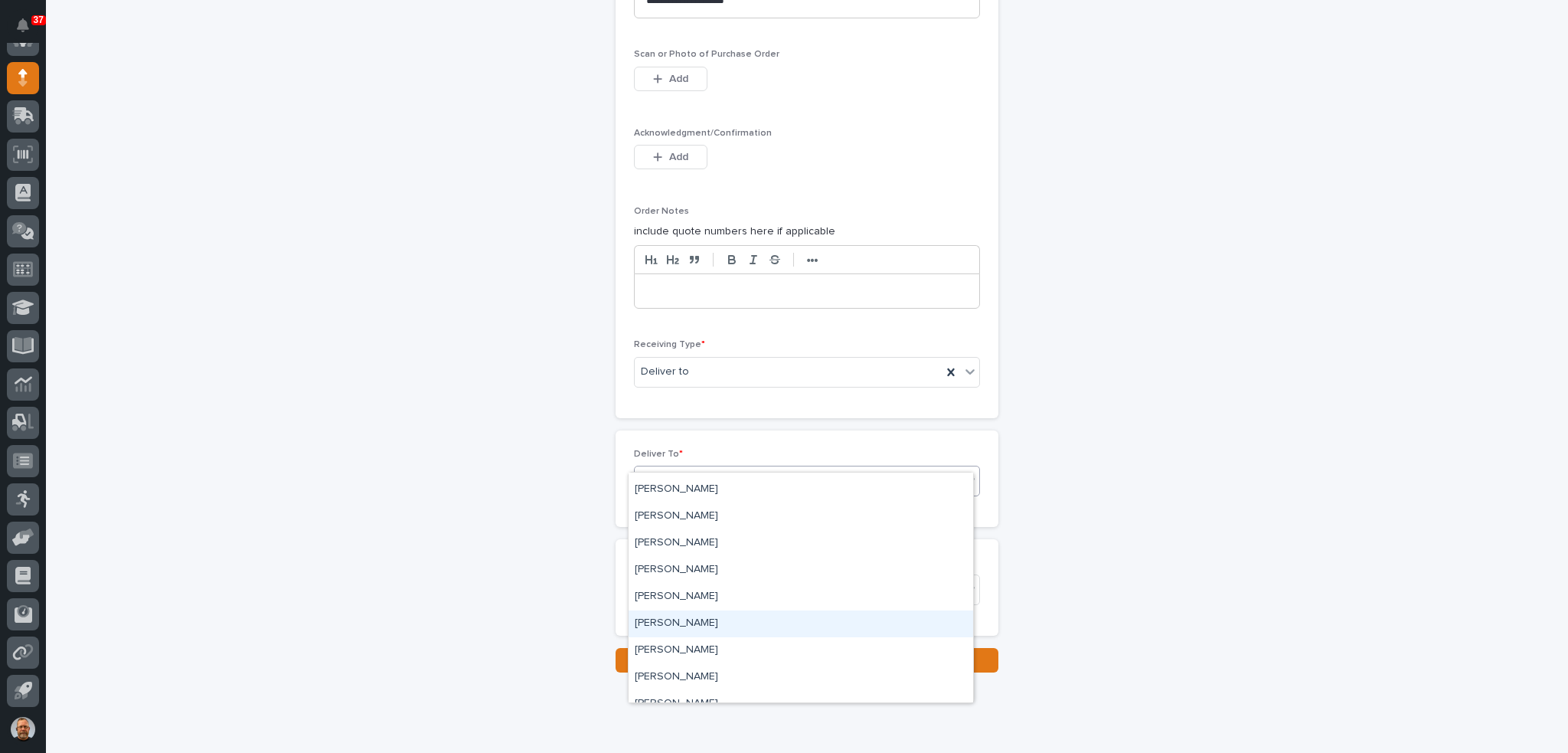
click at [711, 621] on div "Carlos Velasquez" at bounding box center [801, 624] width 344 height 27
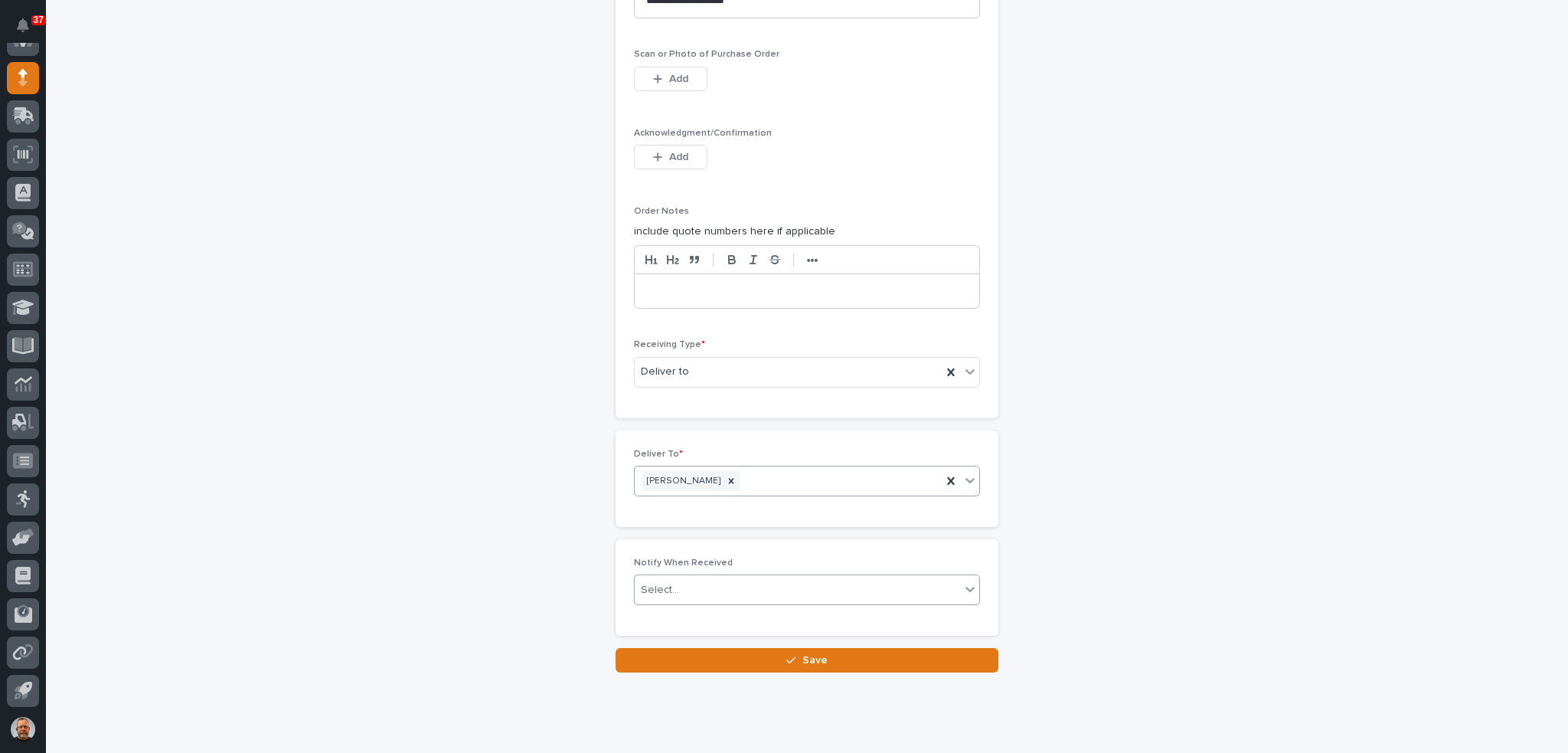
click at [717, 578] on div "Select..." at bounding box center [797, 590] width 325 height 25
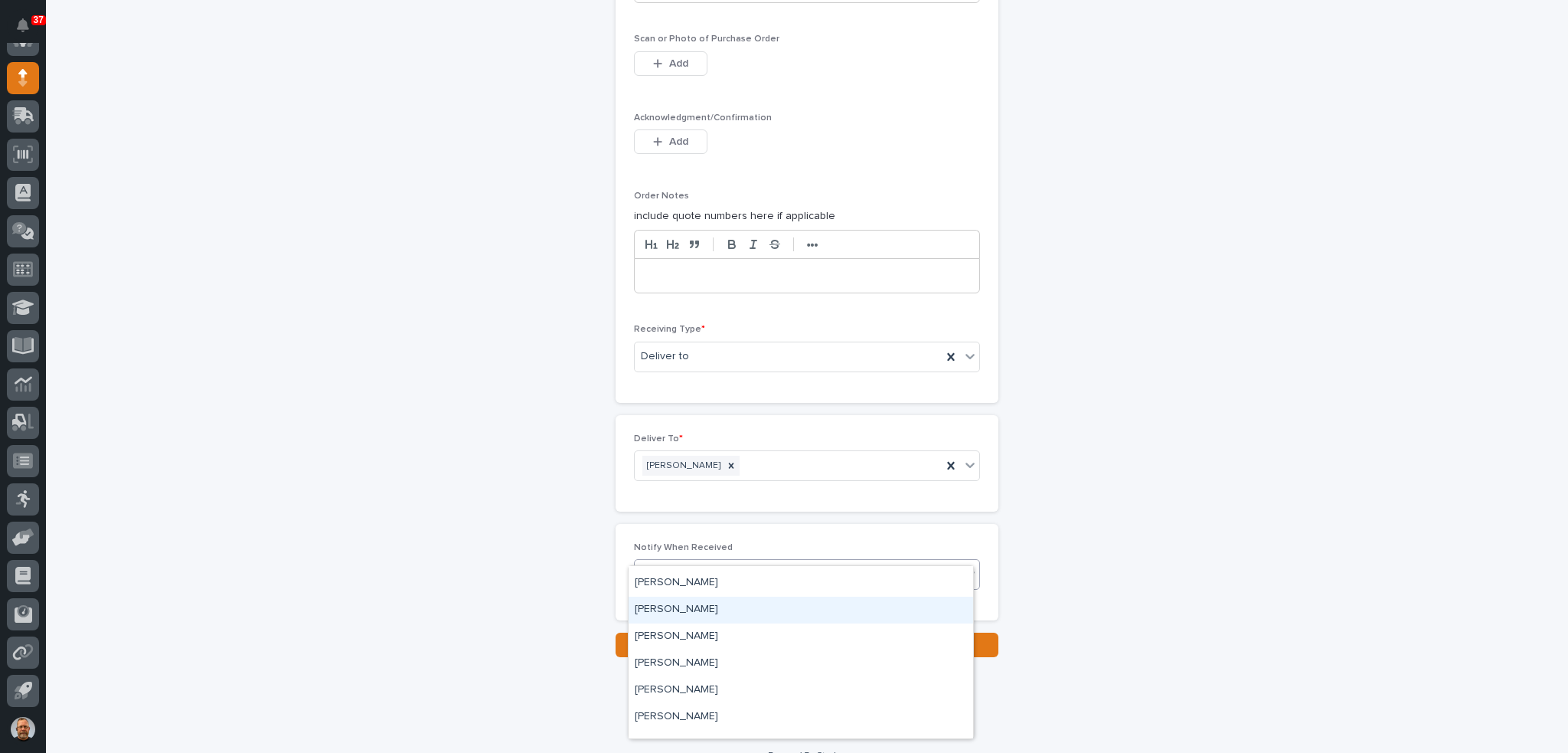
scroll to position [1225, 0]
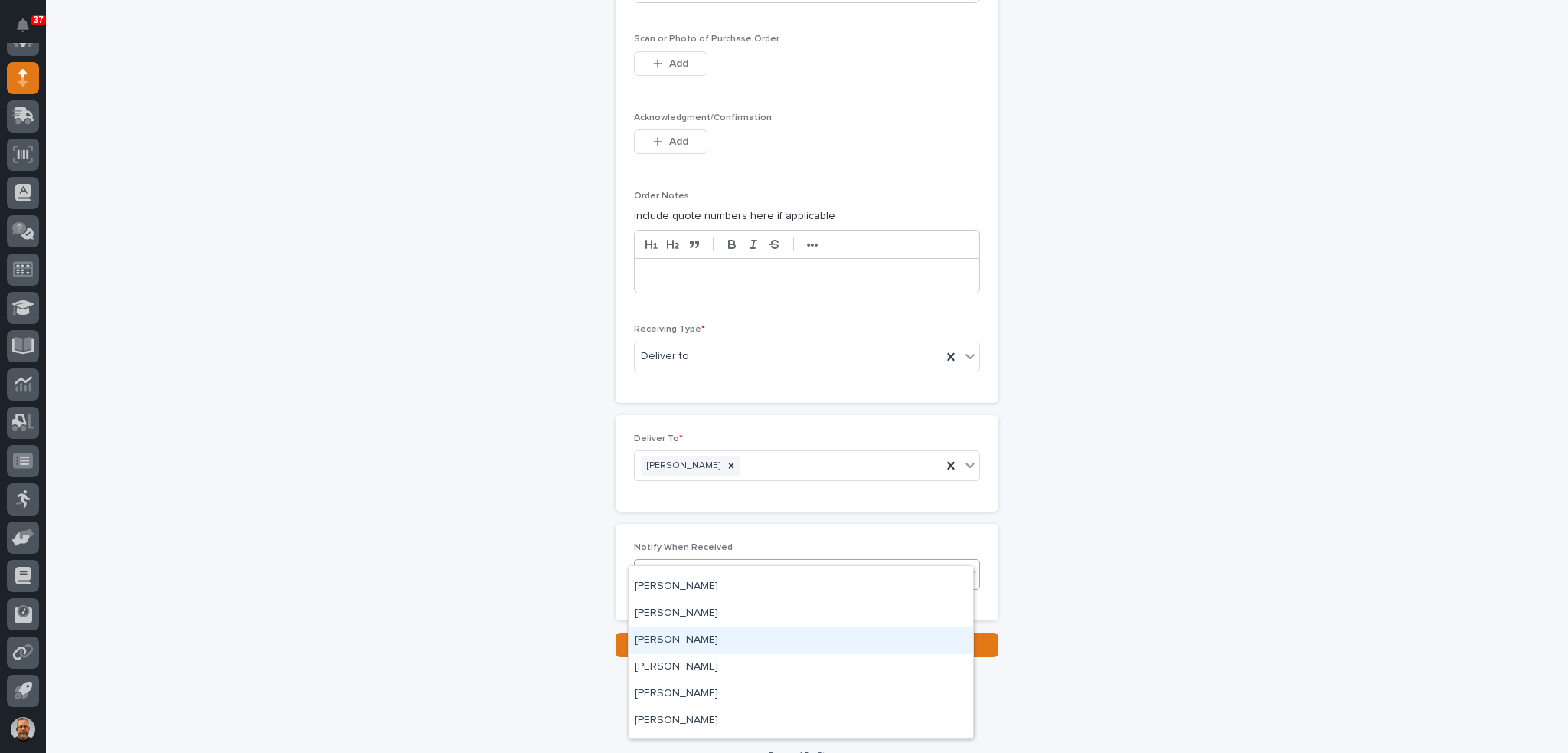
click at [728, 640] on div "Carlos Velasquez" at bounding box center [801, 640] width 344 height 27
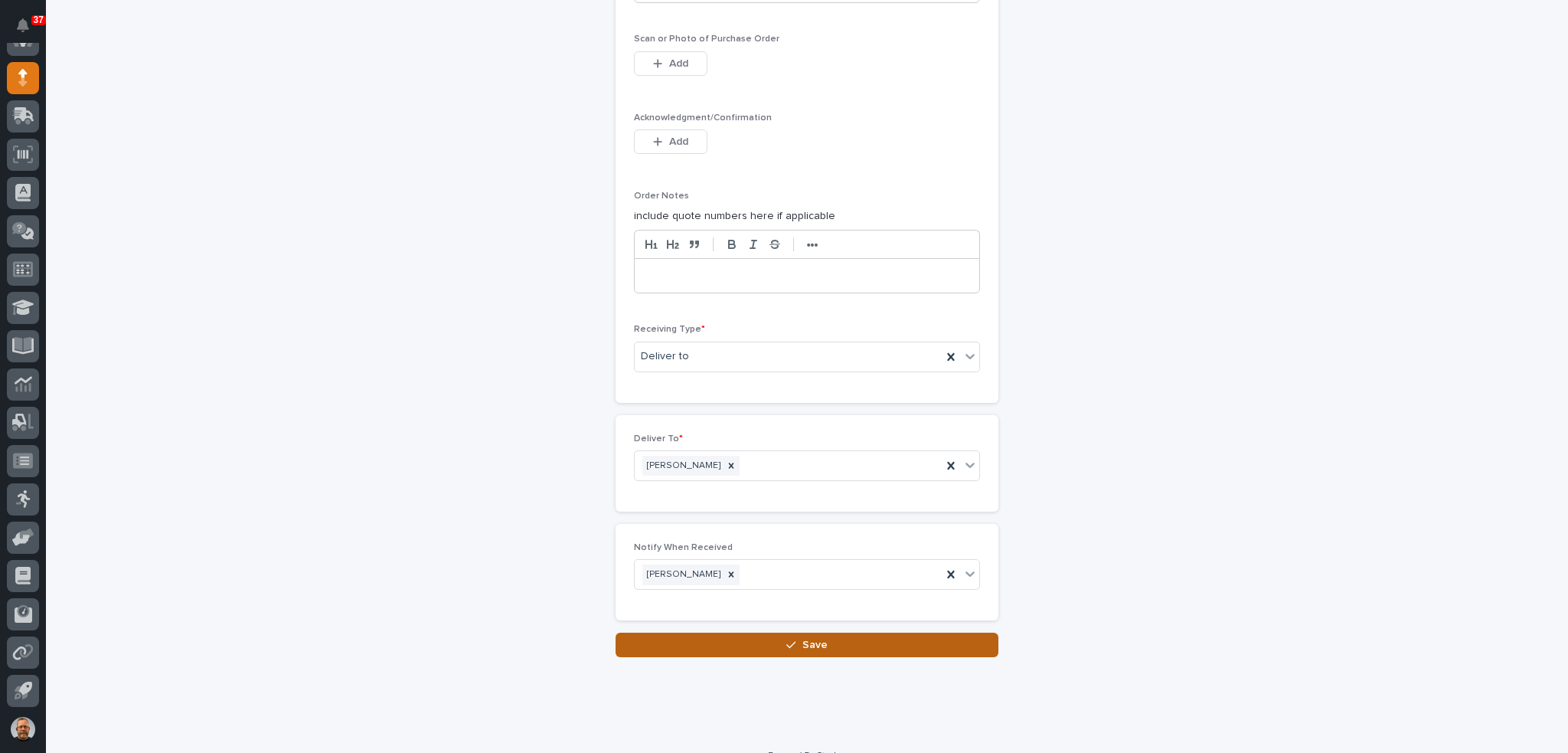
click at [743, 632] on button "Save" at bounding box center [807, 644] width 383 height 25
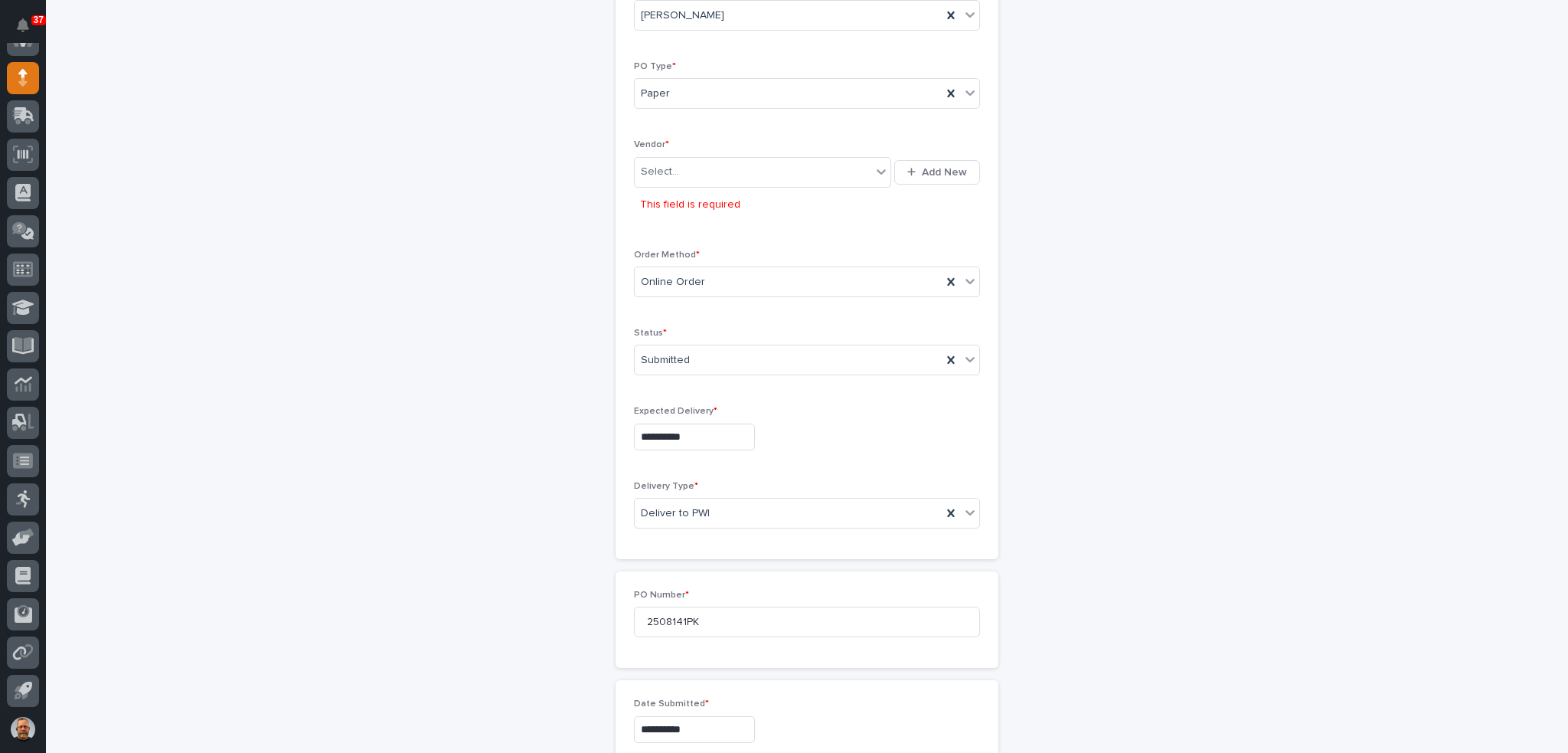
scroll to position [129, 0]
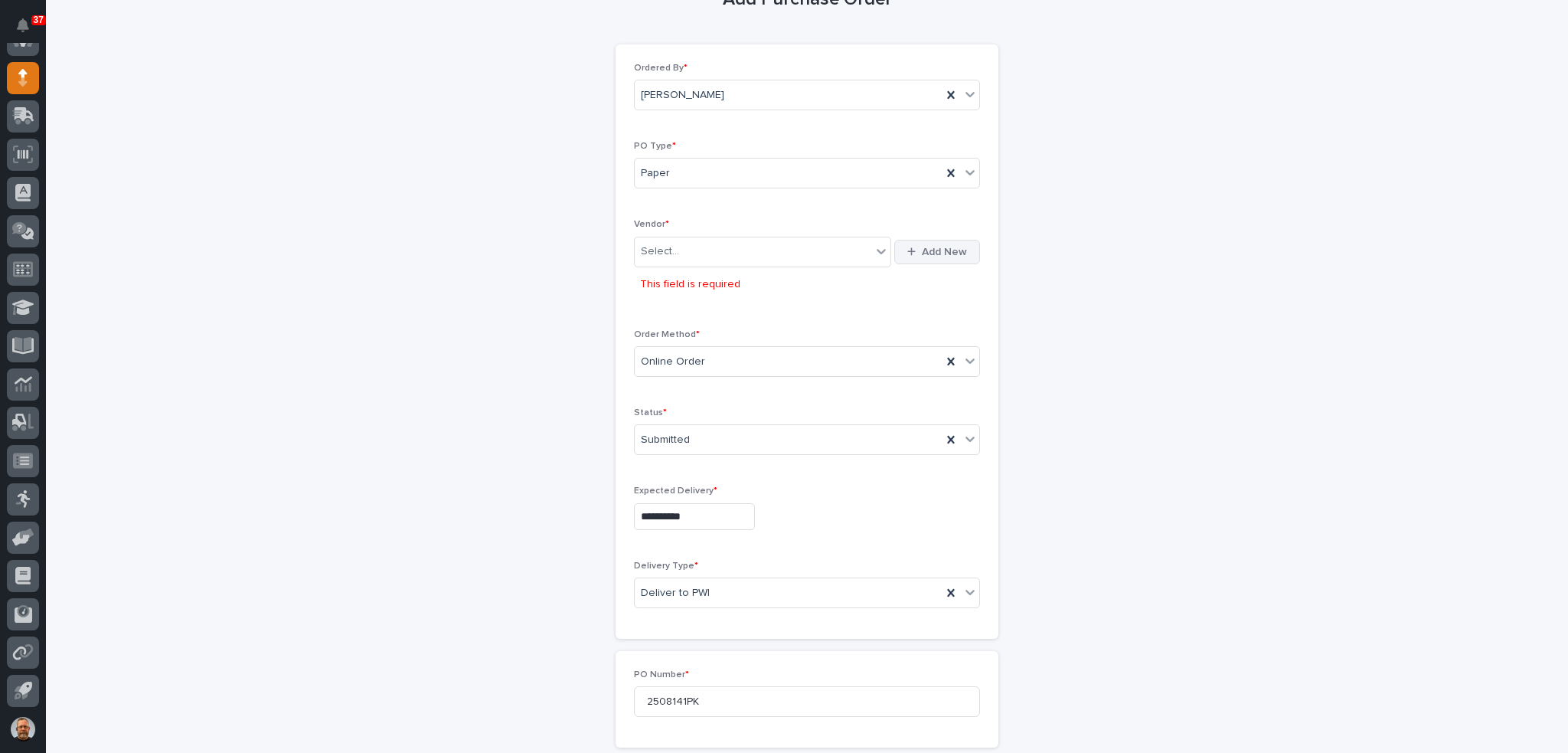
click at [931, 253] on span "Add New" at bounding box center [944, 252] width 45 height 11
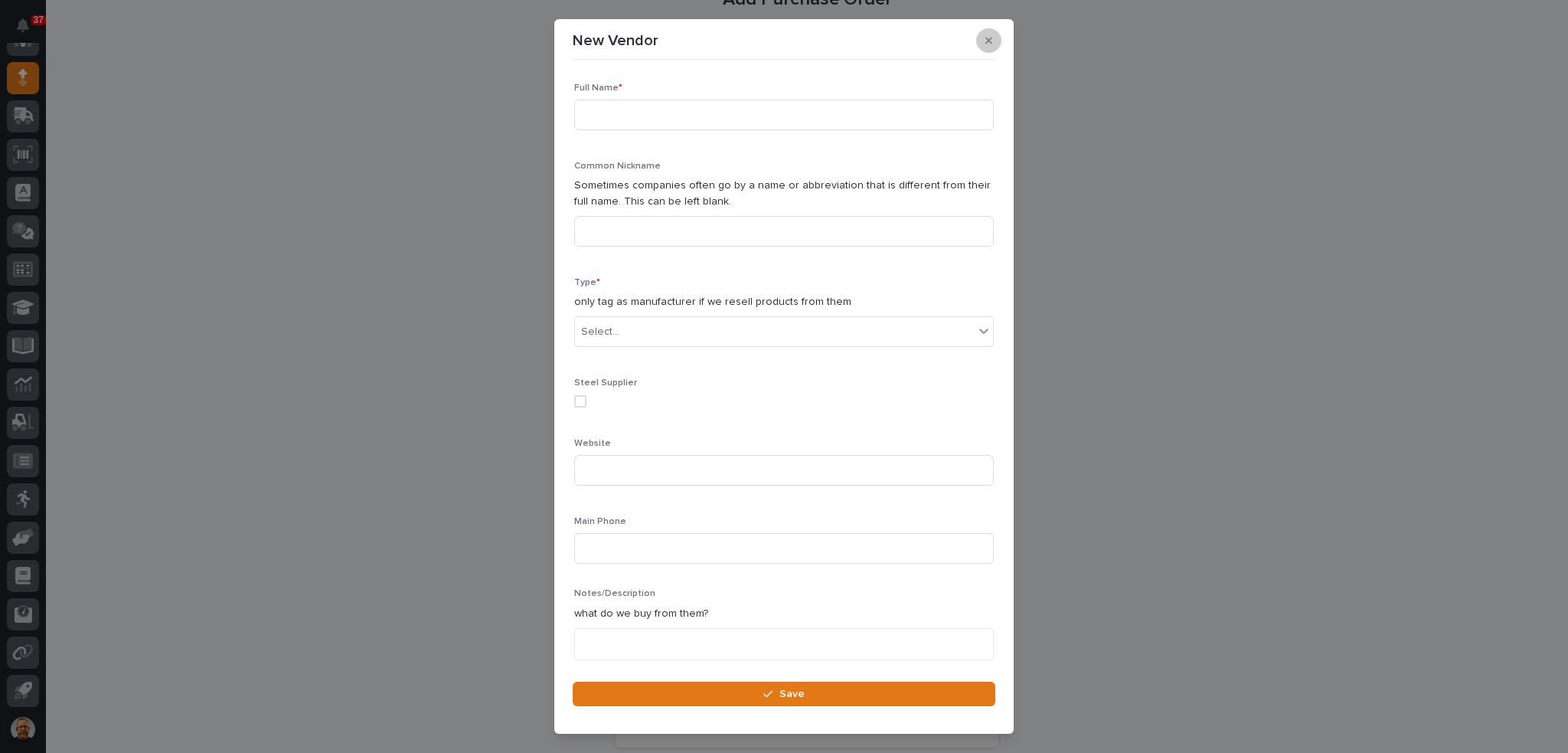
click at [993, 39] on button "button" at bounding box center [989, 40] width 25 height 25
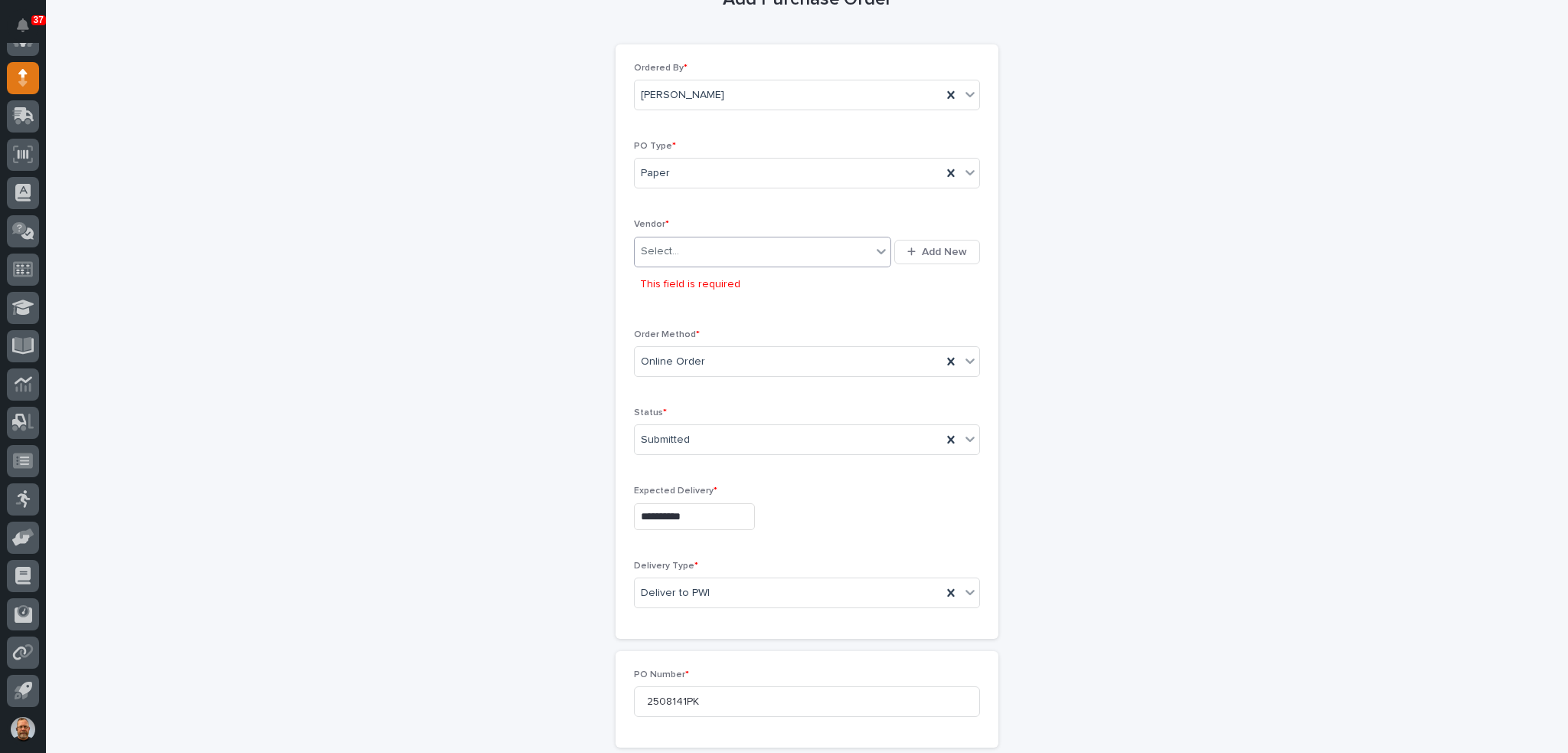
click at [874, 253] on icon at bounding box center [881, 251] width 15 height 15
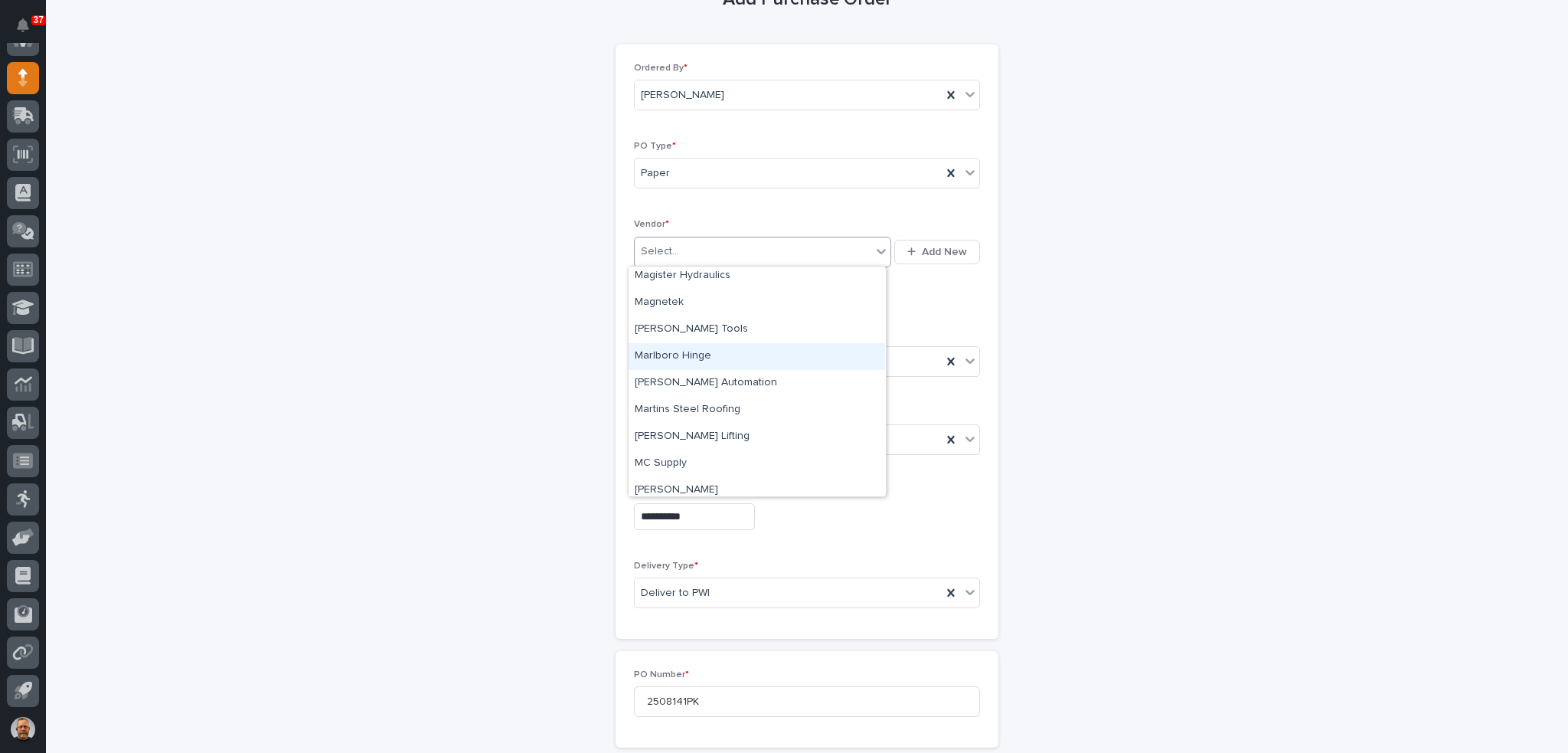
scroll to position [4824, 0]
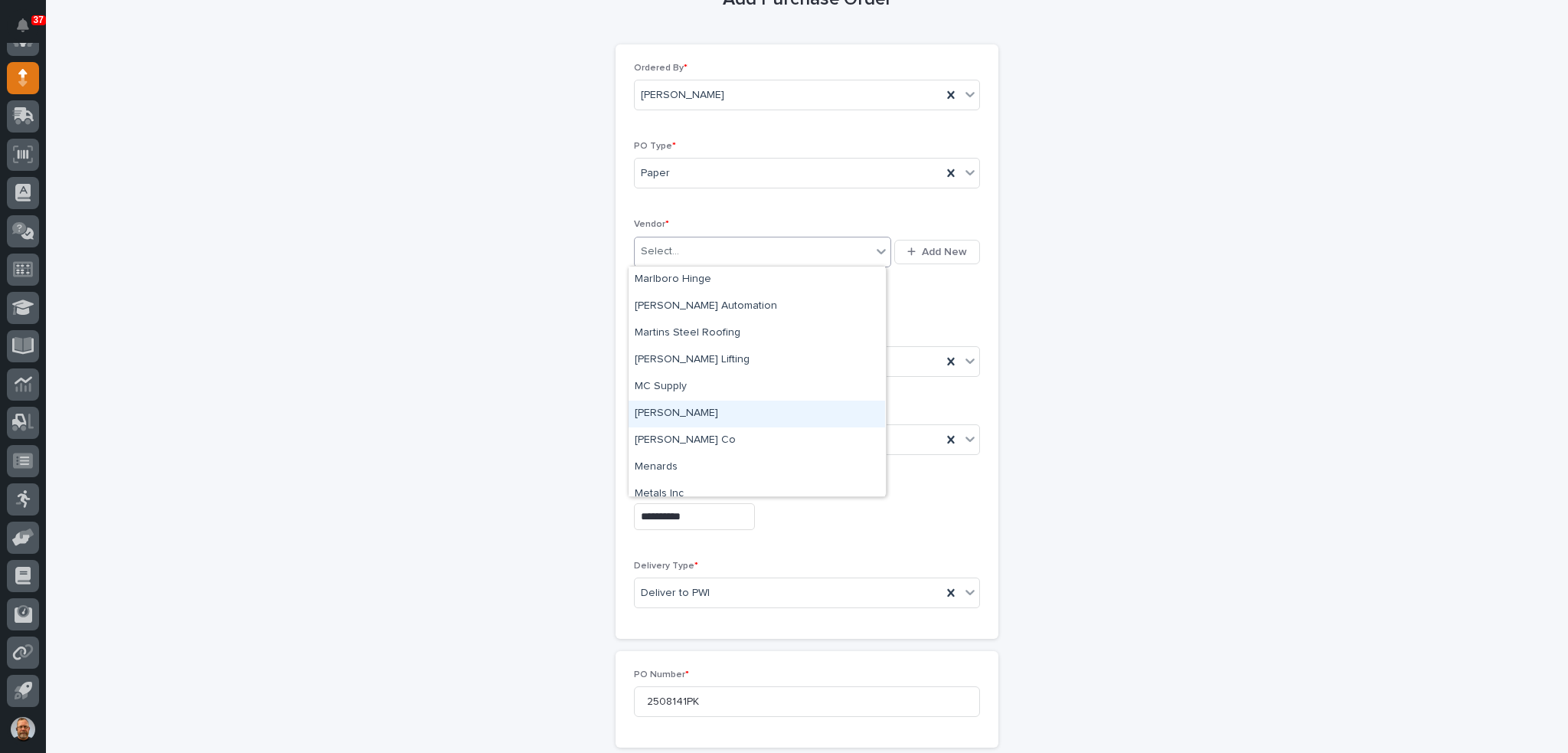
click at [732, 413] on div "McMaster-Carr" at bounding box center [756, 414] width 256 height 27
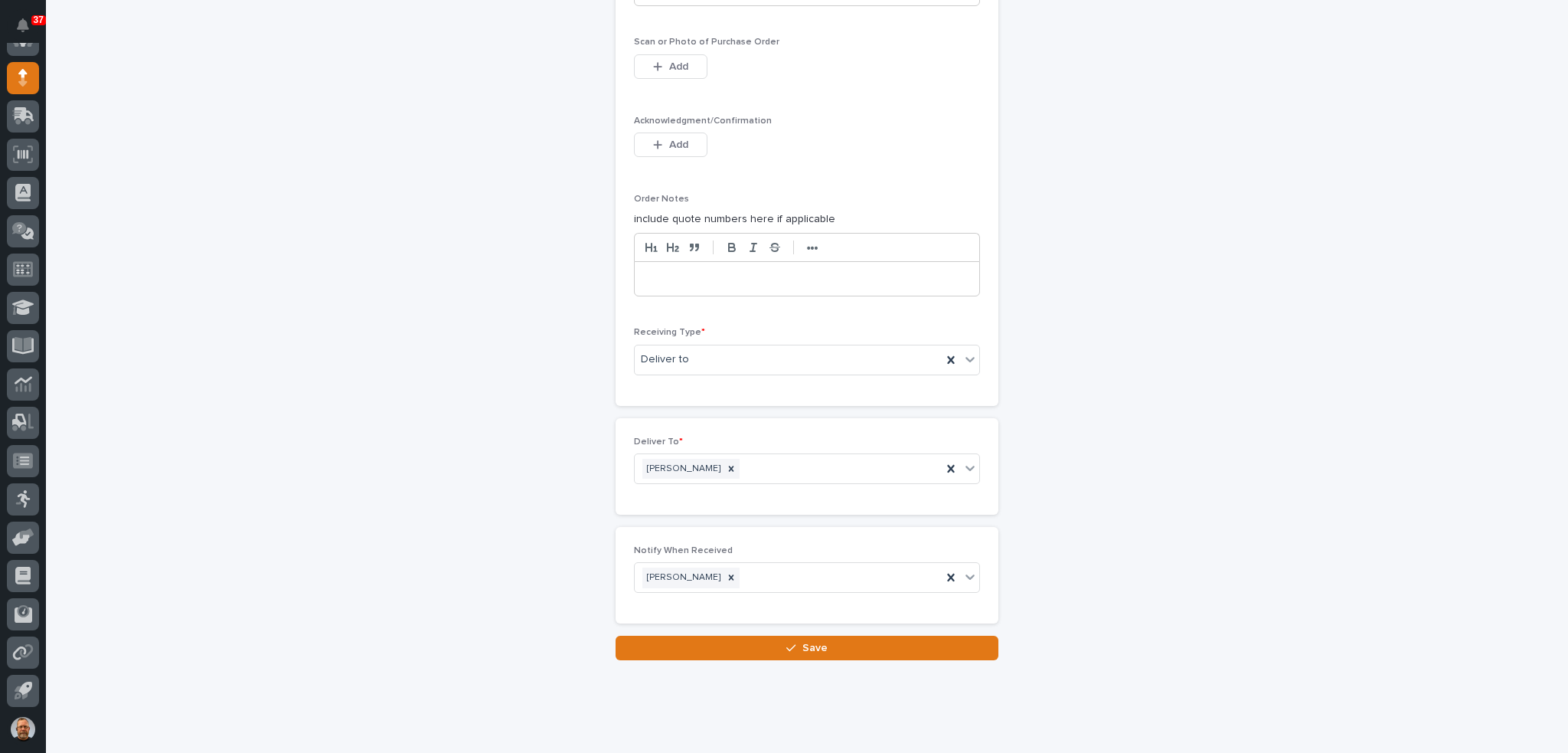
scroll to position [1299, 0]
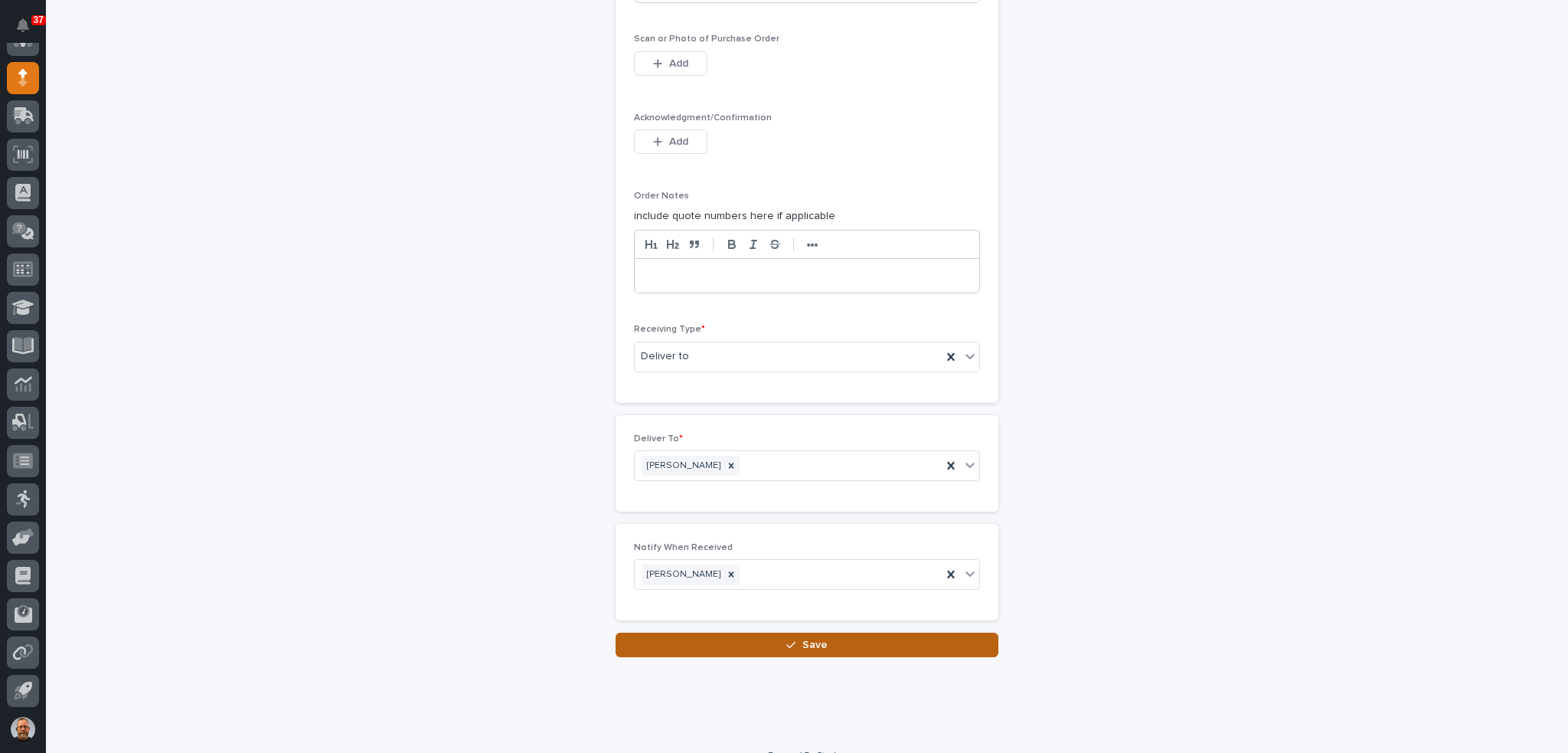
click at [891, 632] on button "Save" at bounding box center [807, 644] width 383 height 25
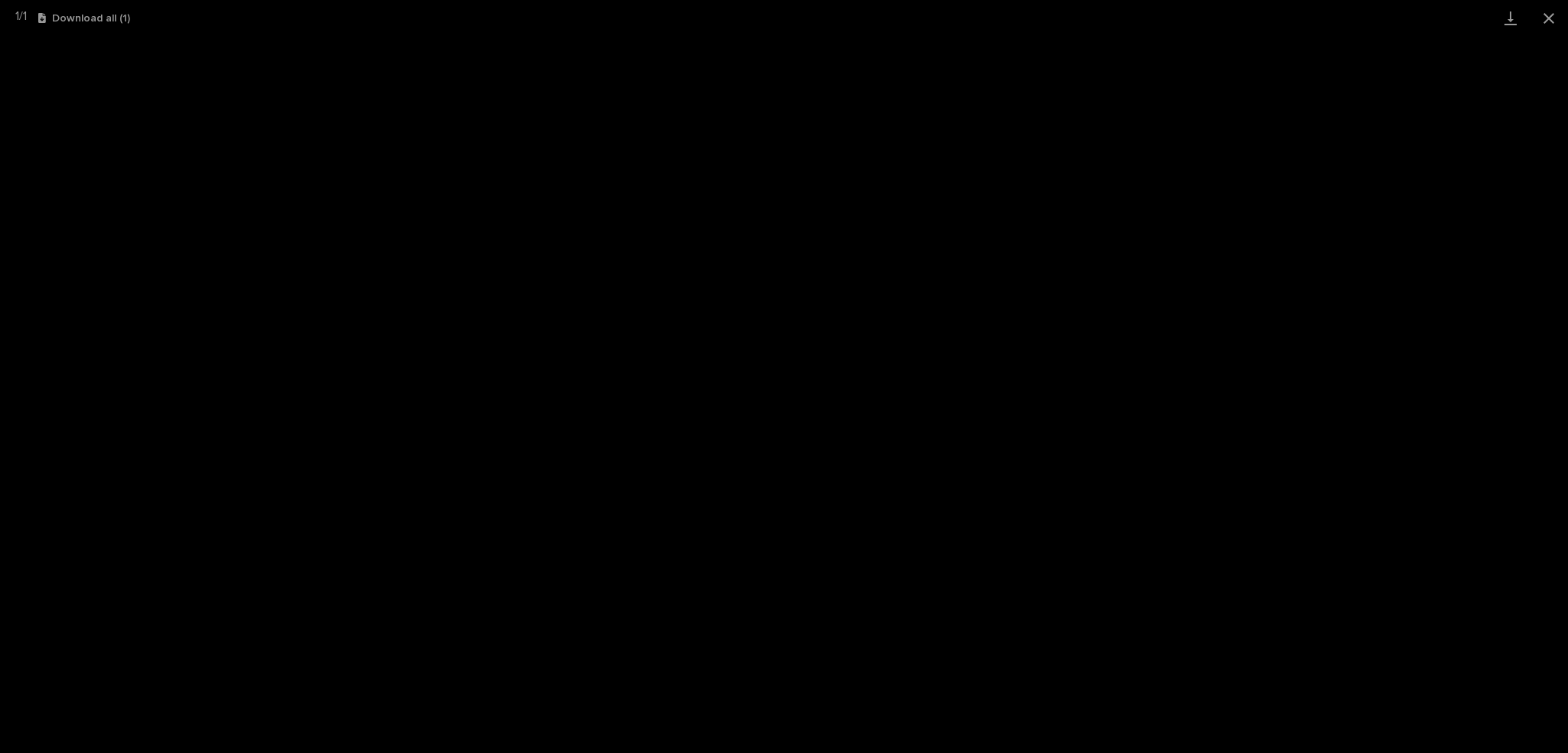
scroll to position [134, 0]
